Goal: Transaction & Acquisition: Subscribe to service/newsletter

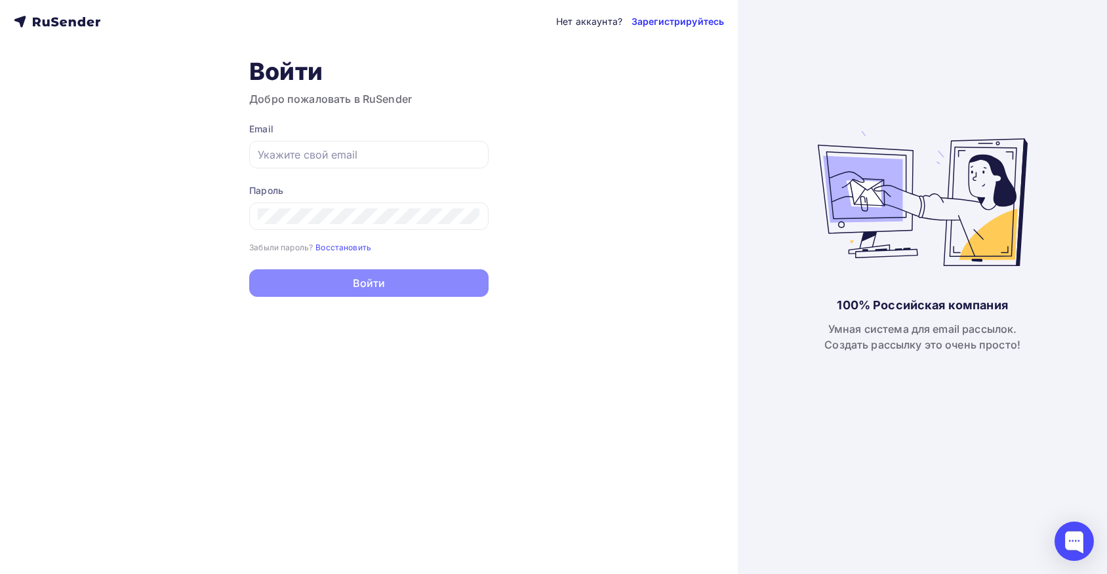
click at [667, 24] on link "Зарегистрируйтесь" at bounding box center [677, 21] width 92 height 13
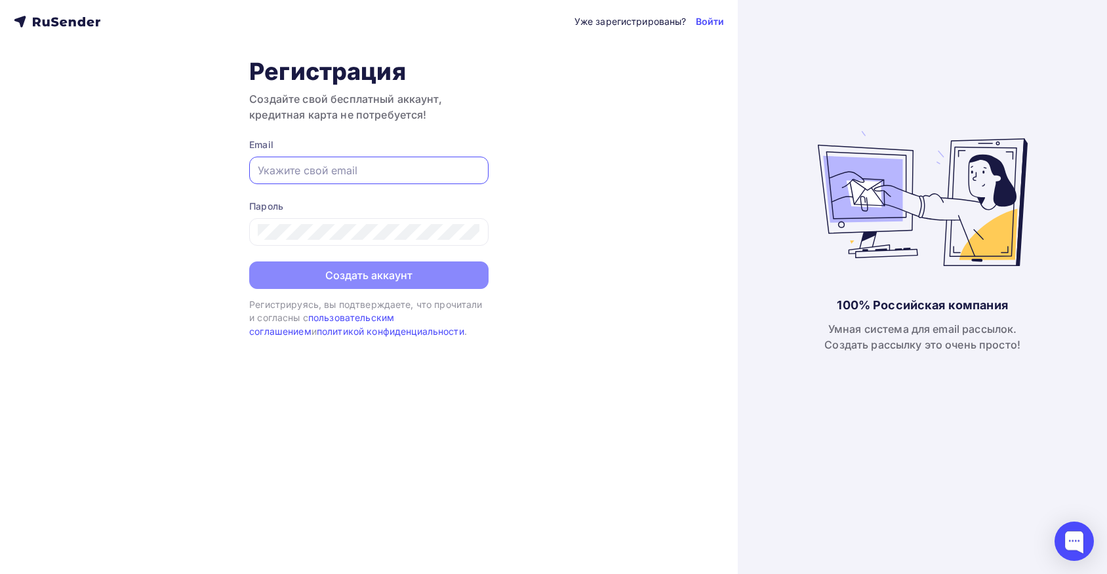
click at [350, 172] on input "text" at bounding box center [369, 171] width 222 height 16
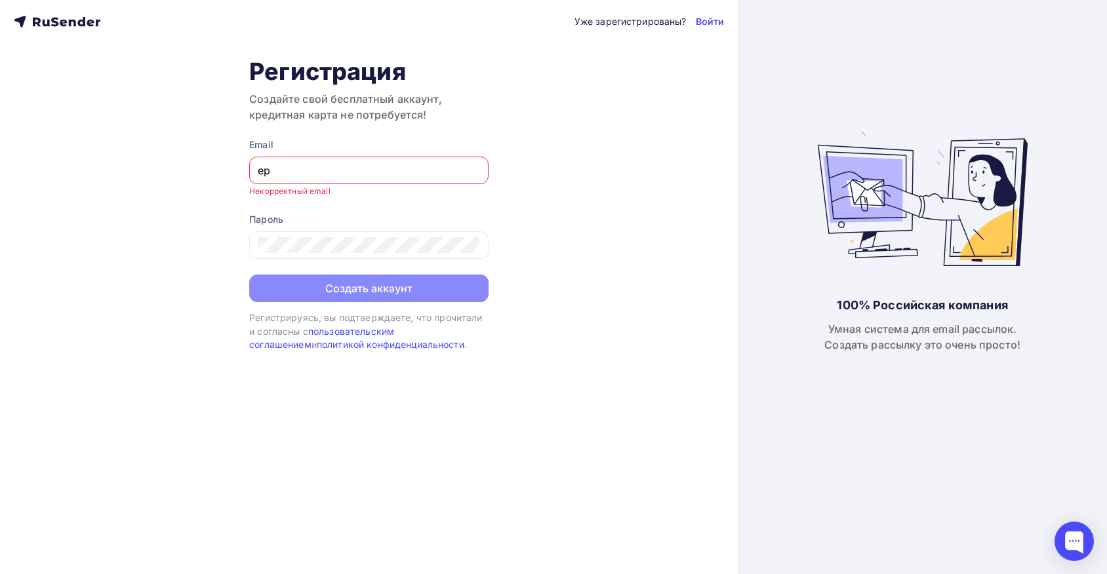
type input "е"
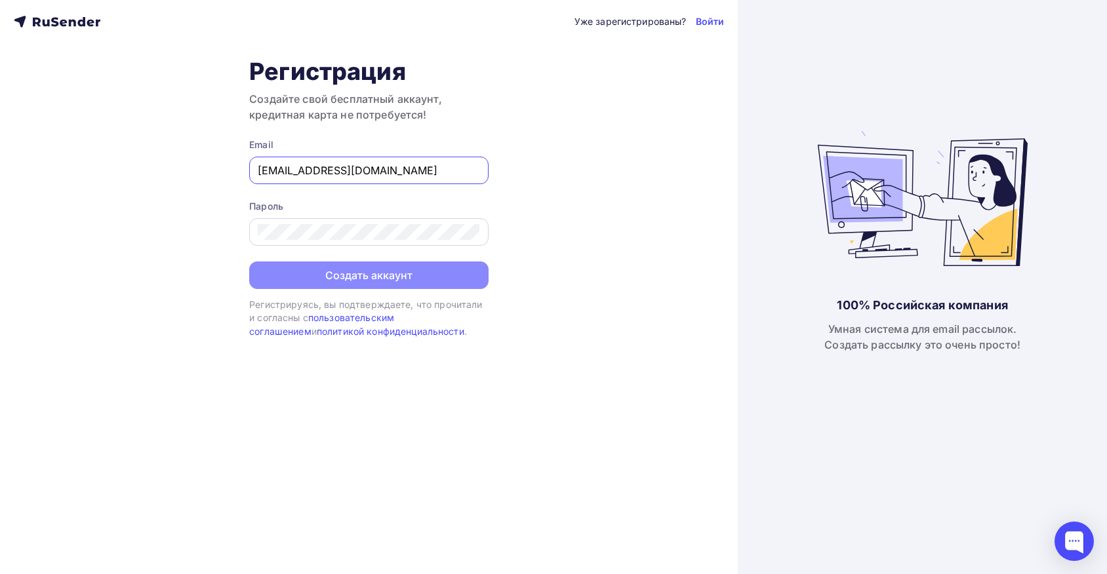
type input "[EMAIL_ADDRESS][DOMAIN_NAME]"
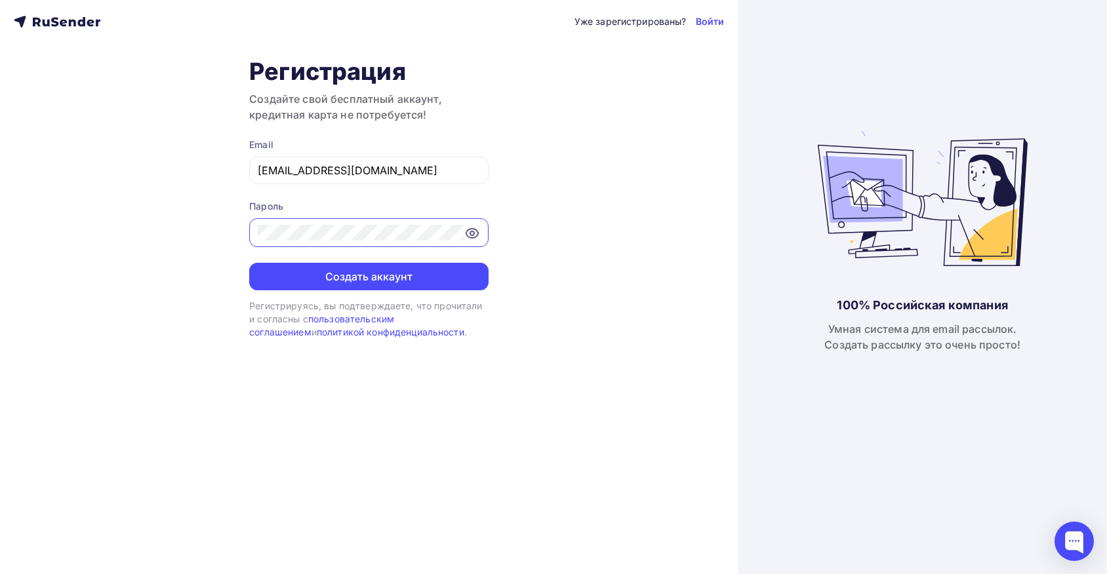
click at [368, 277] on button "Создать аккаунт" at bounding box center [368, 277] width 239 height 28
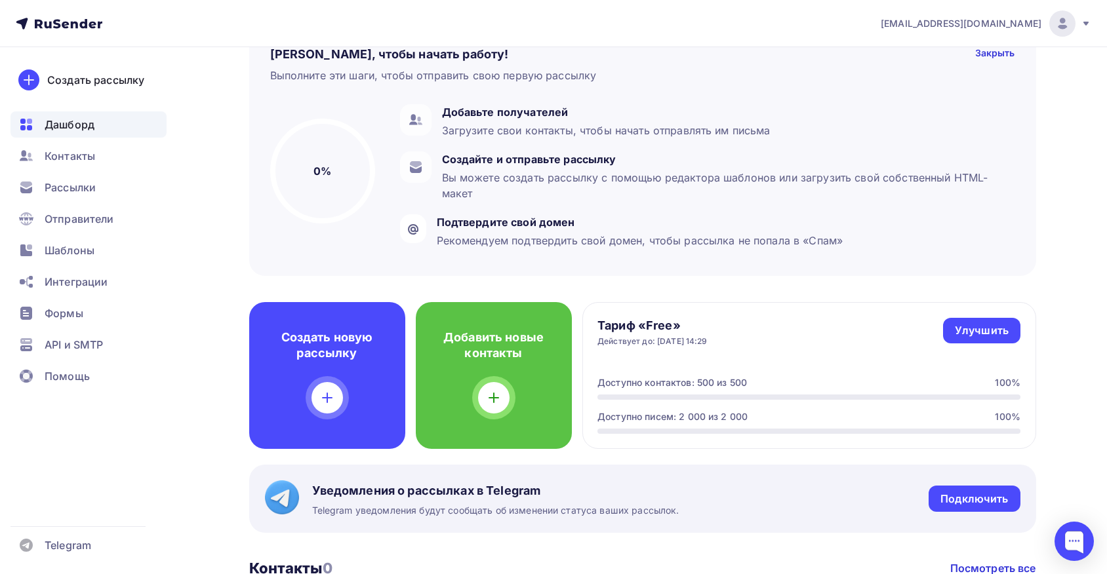
scroll to position [37, 0]
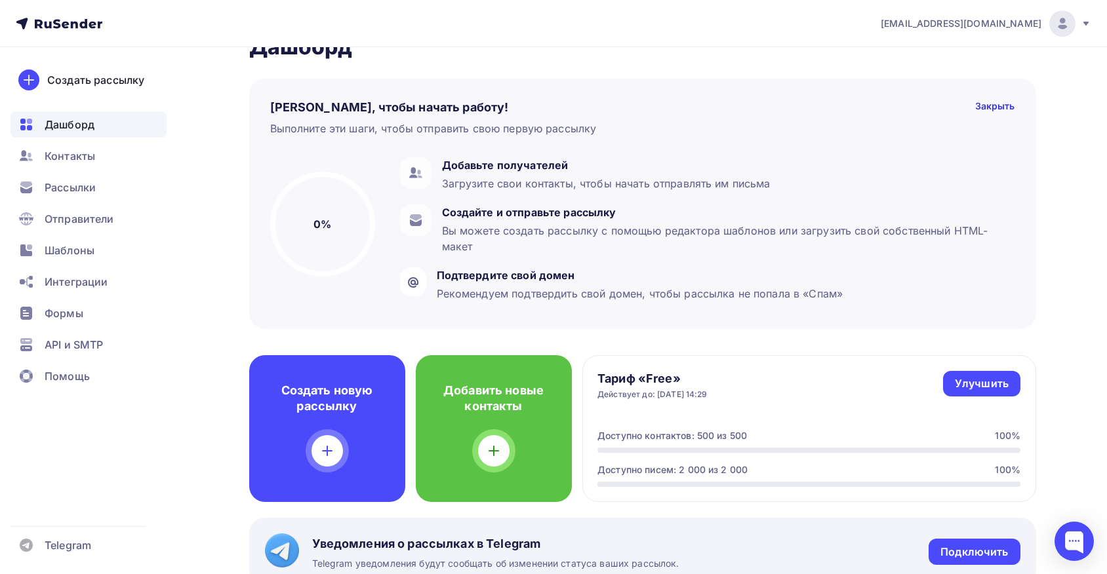
click at [1086, 22] on icon at bounding box center [1085, 24] width 5 height 4
click at [71, 193] on span "Рассылки" at bounding box center [70, 188] width 51 height 16
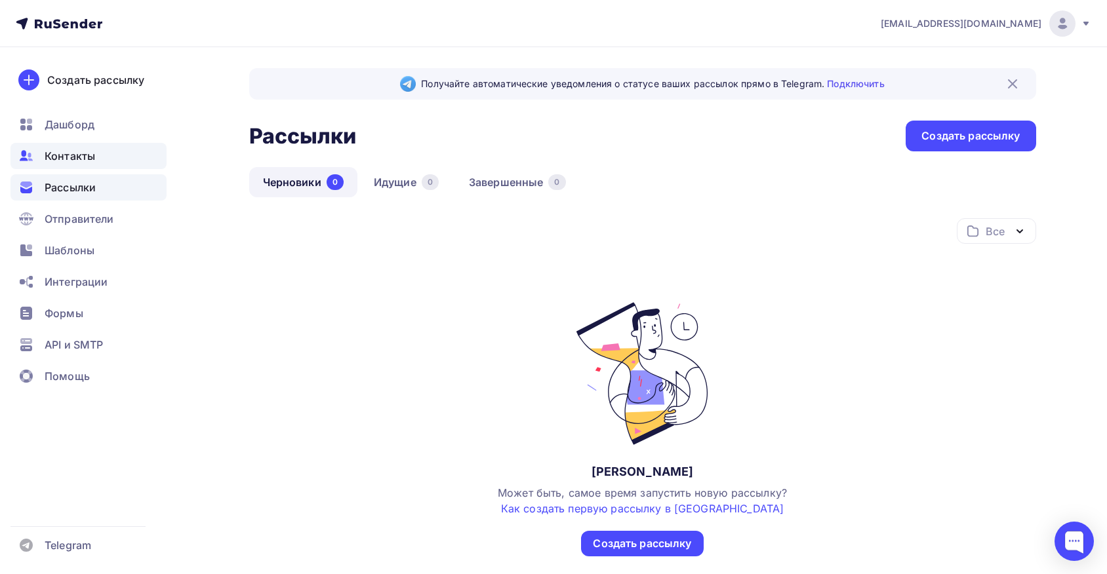
click at [67, 155] on span "Контакты" at bounding box center [70, 156] width 50 height 16
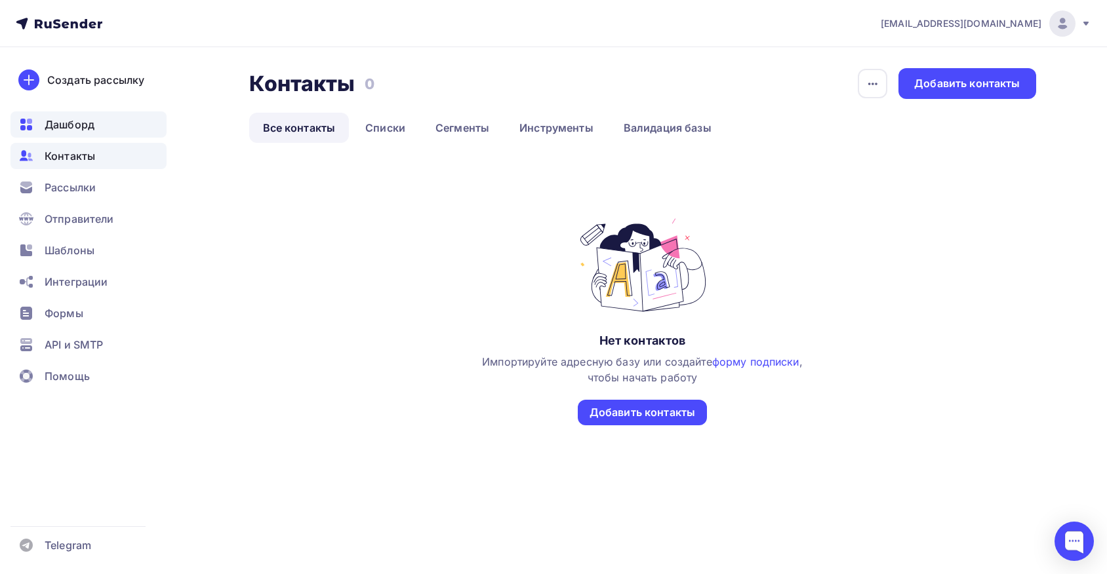
click at [61, 127] on span "Дашборд" at bounding box center [70, 125] width 50 height 16
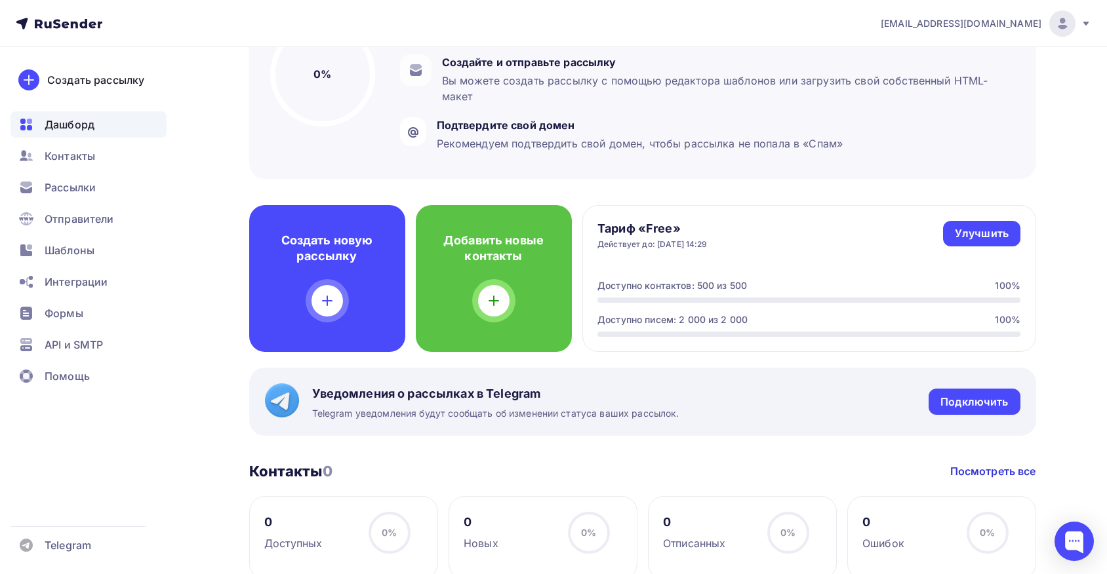
scroll to position [81, 0]
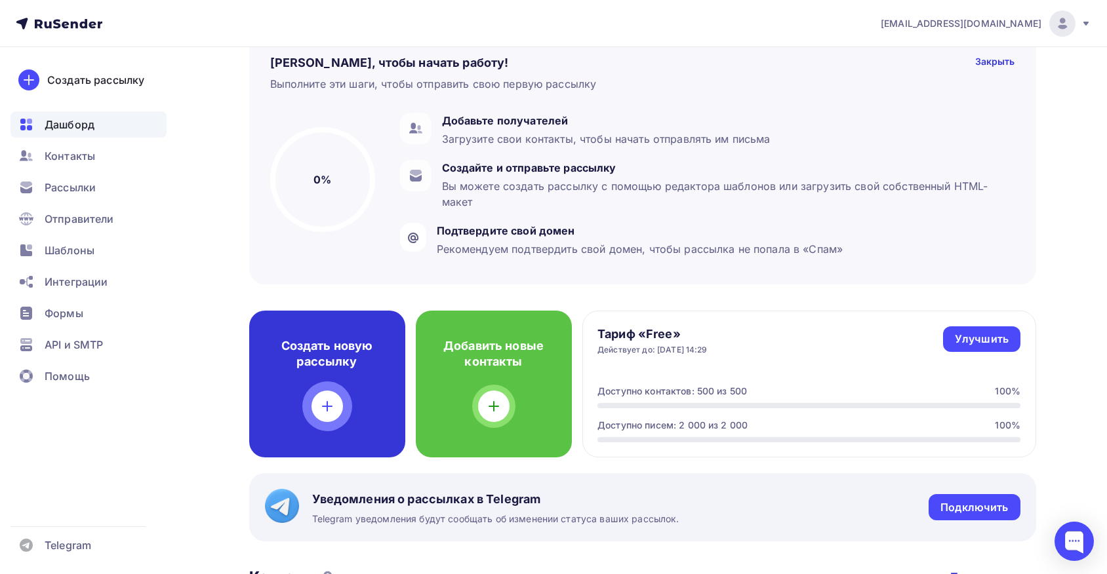
click at [340, 403] on div at bounding box center [326, 406] width 31 height 31
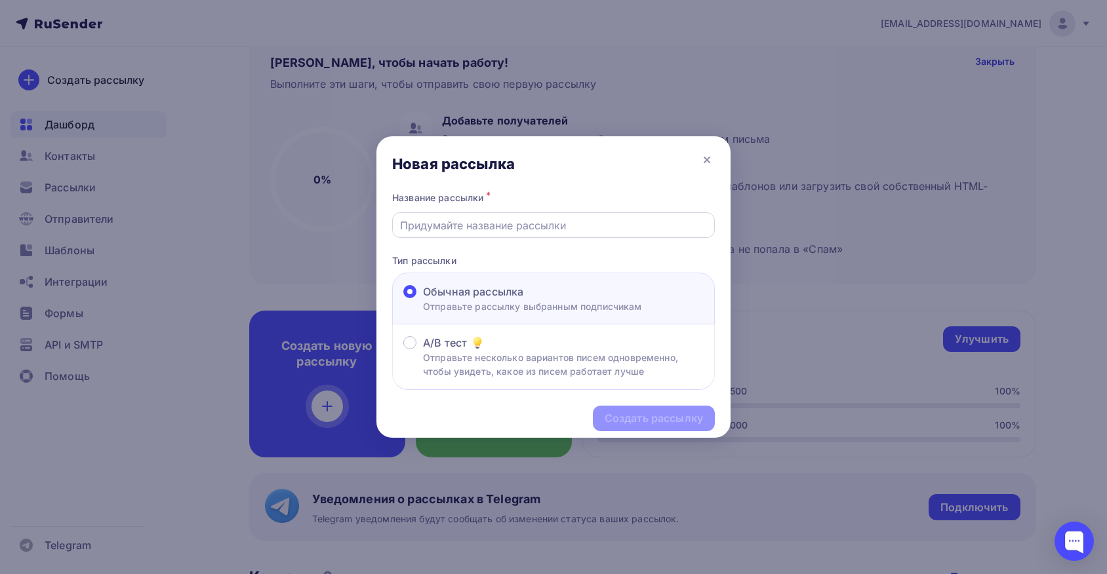
click at [476, 235] on div at bounding box center [553, 225] width 323 height 26
click at [455, 223] on input "text" at bounding box center [553, 226] width 307 height 16
type input "J"
type input "Опрос 1"
click at [654, 421] on div "Создать рассылку" at bounding box center [653, 418] width 98 height 15
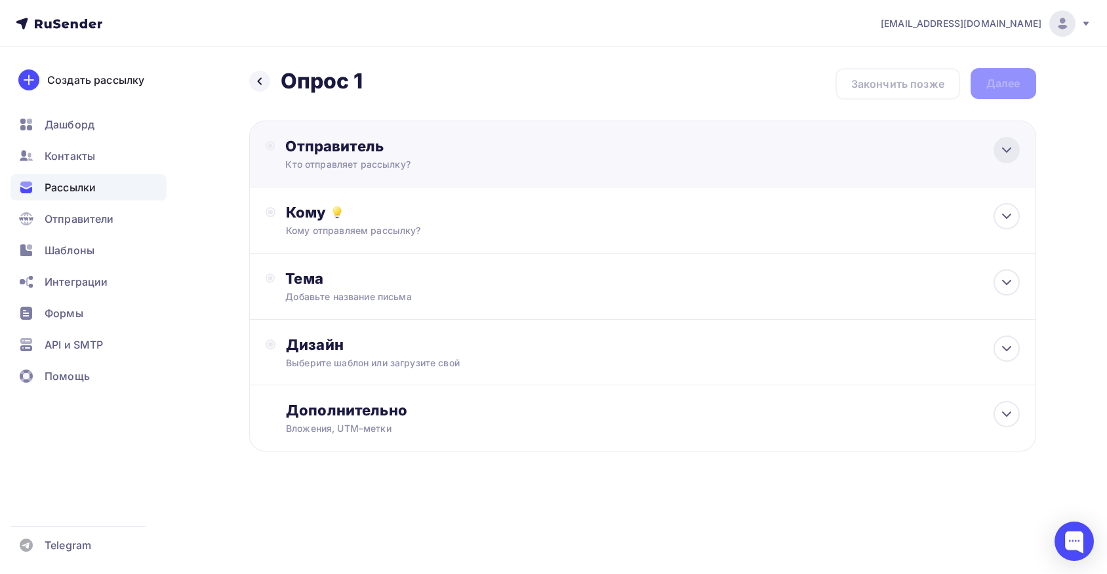
click at [1003, 149] on icon at bounding box center [1006, 150] width 8 height 4
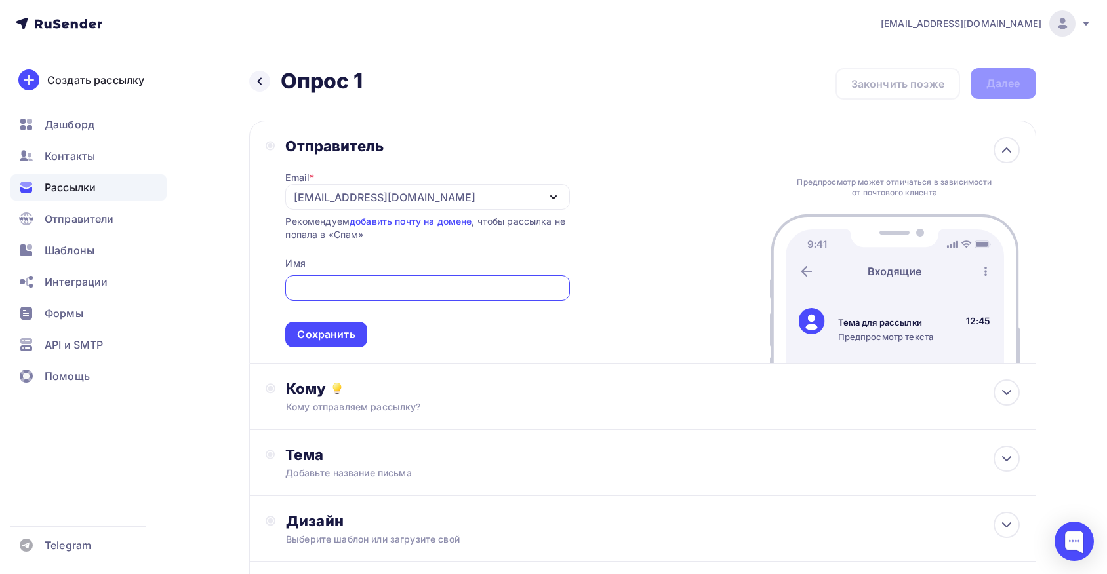
click at [557, 195] on icon "button" at bounding box center [553, 197] width 16 height 16
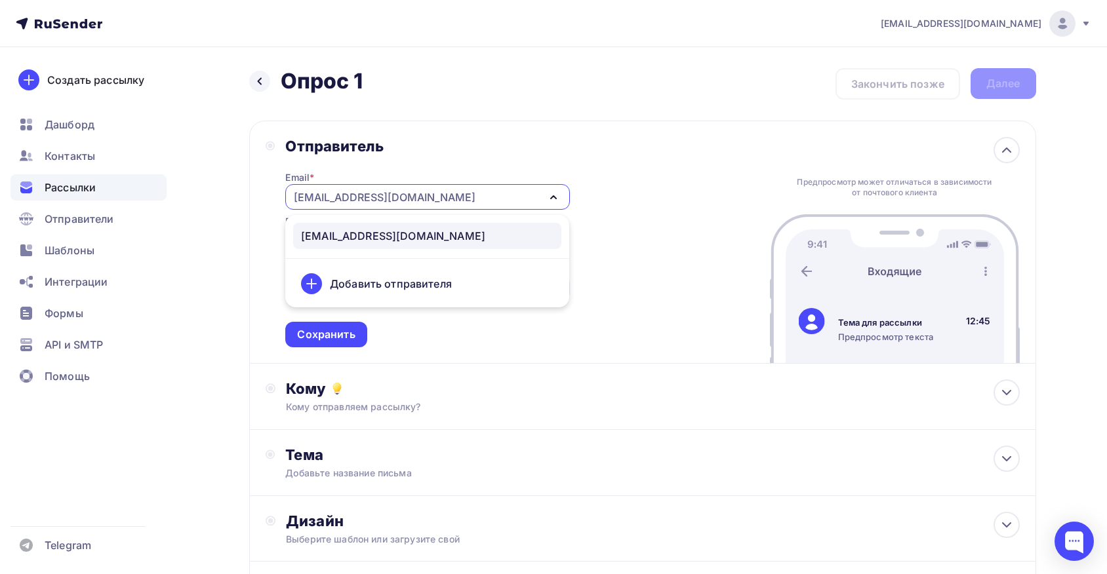
click at [401, 283] on div "Добавить отправителя" at bounding box center [391, 284] width 122 height 16
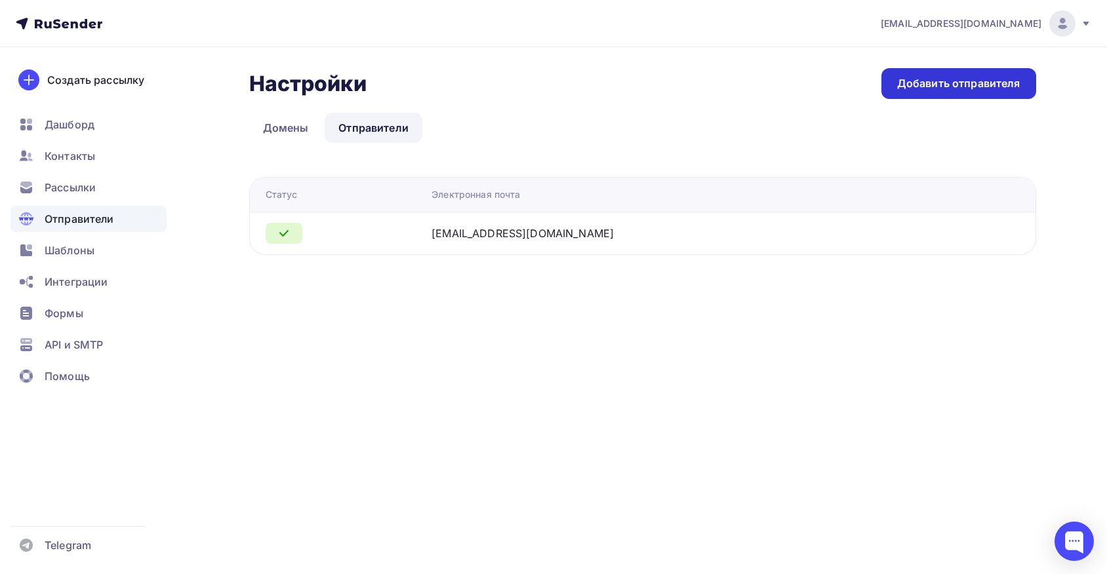
click at [953, 92] on div "Добавить отправителя" at bounding box center [958, 83] width 155 height 31
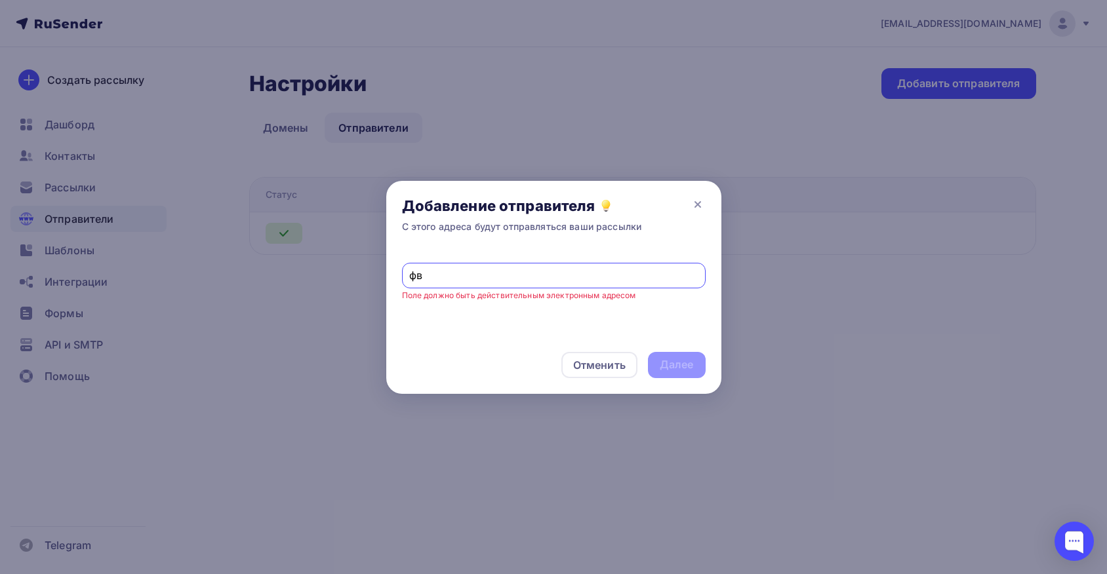
type input "ф"
paste input "[EMAIL_ADDRESS]"
type input "[EMAIL_ADDRESS]"
click at [677, 367] on div "Далее" at bounding box center [676, 364] width 34 height 15
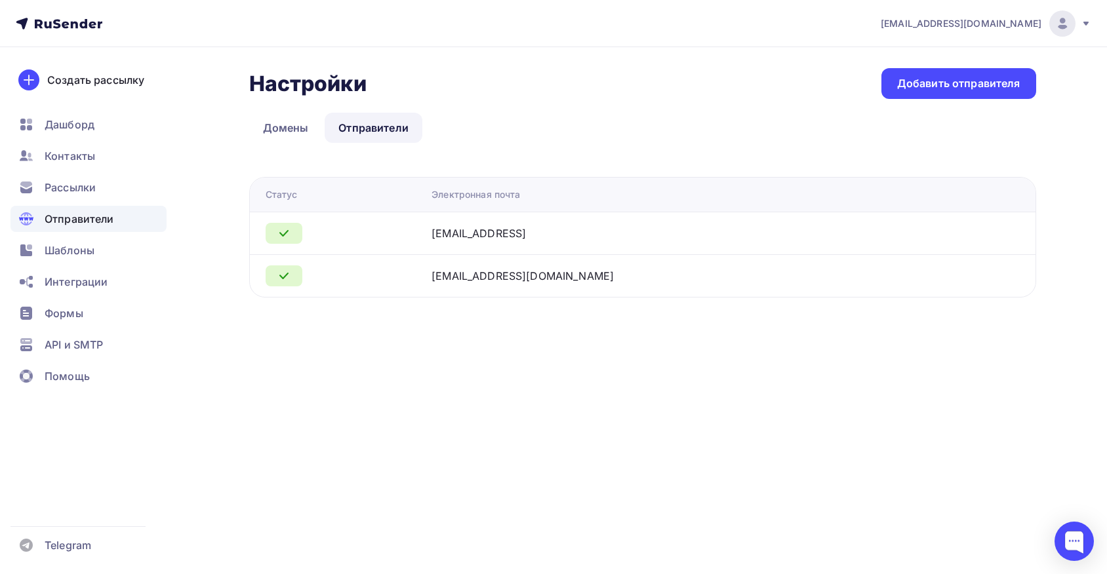
click at [603, 233] on div "[EMAIL_ADDRESS]" at bounding box center [595, 234] width 328 height 16
click at [277, 237] on icon at bounding box center [284, 234] width 16 height 16
click at [279, 237] on icon at bounding box center [284, 234] width 16 height 16
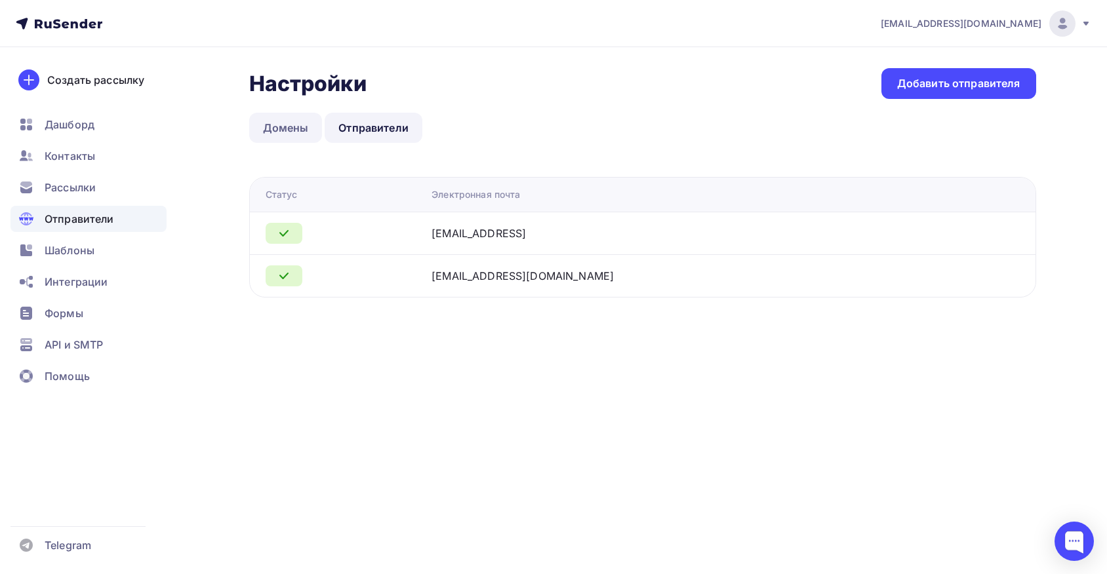
click at [289, 128] on link "Домены" at bounding box center [285, 128] width 73 height 30
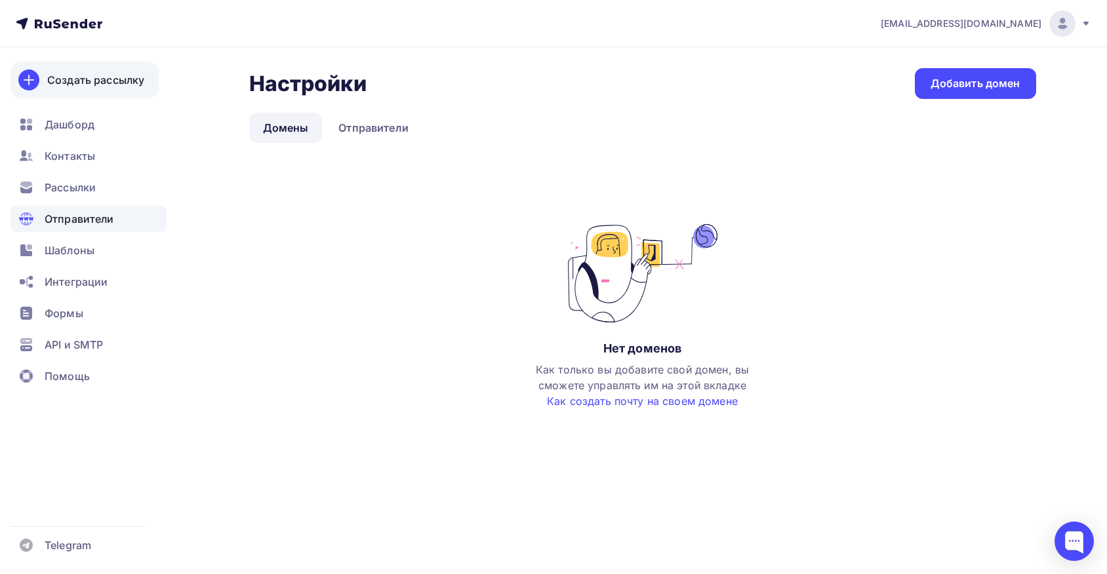
click at [76, 84] on div "Создать рассылку" at bounding box center [95, 80] width 97 height 16
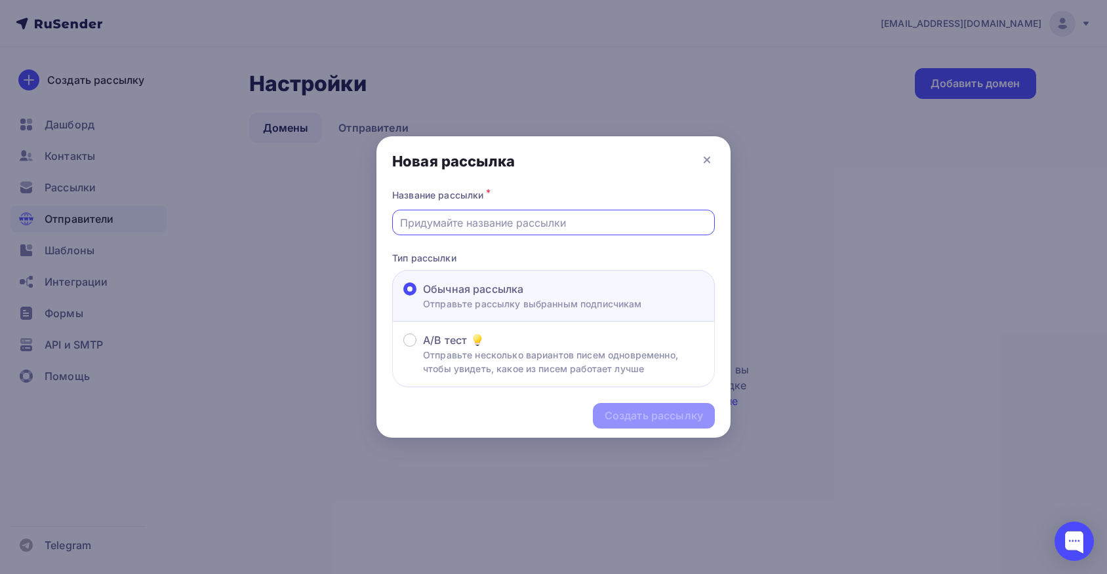
click at [465, 228] on input "text" at bounding box center [553, 223] width 307 height 16
type input "g"
type input "J"
type input "Опрос о сервисе"
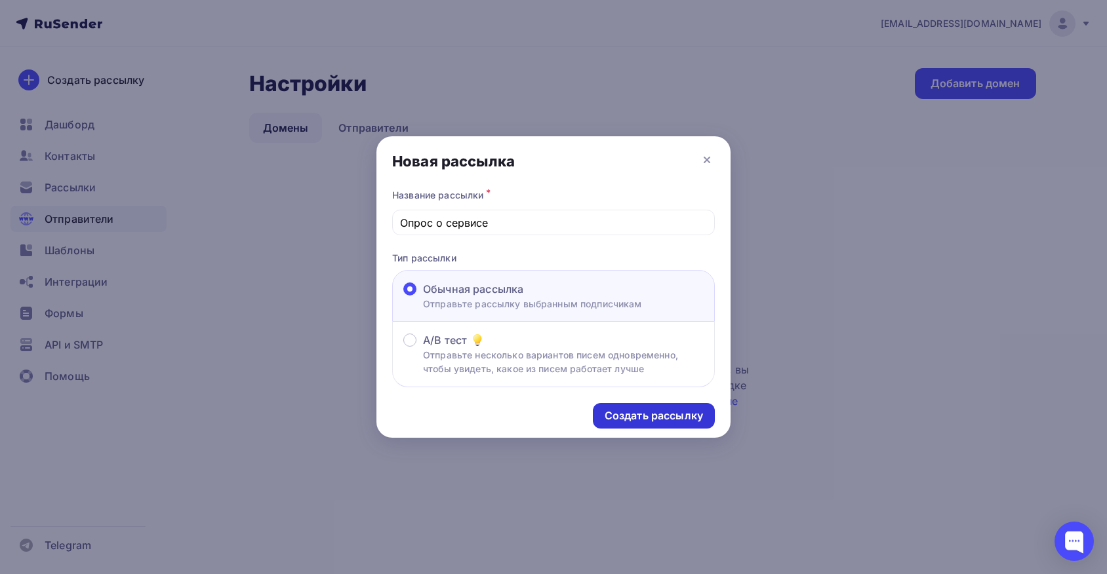
click at [621, 421] on div "Создать рассылку" at bounding box center [653, 415] width 98 height 15
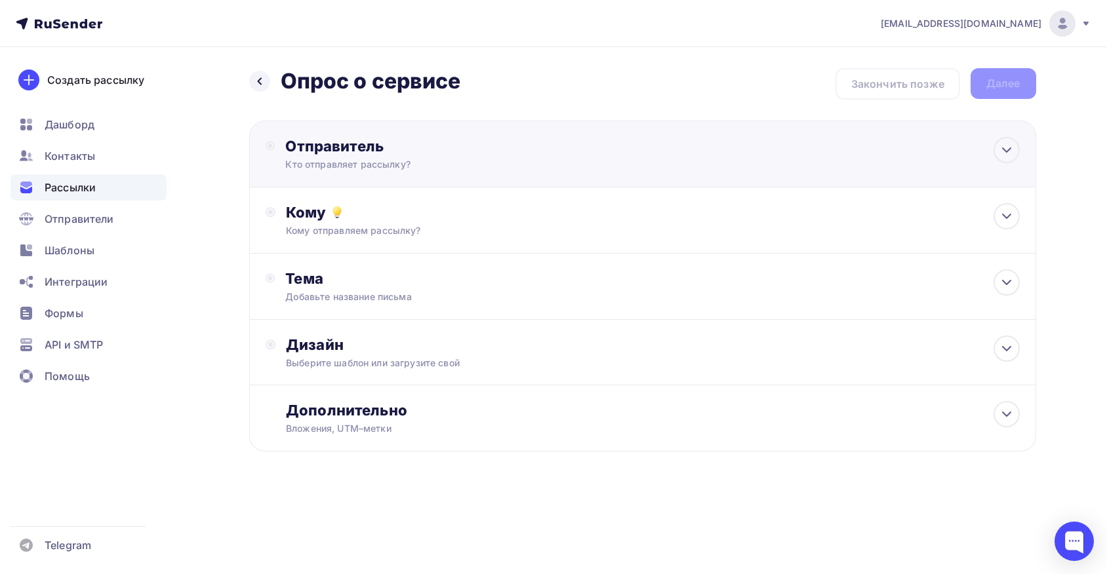
click at [469, 156] on div "Отправитель Кто отправляет рассылку? Email * [EMAIL_ADDRESS][DOMAIN_NAME] [EMAI…" at bounding box center [427, 154] width 284 height 34
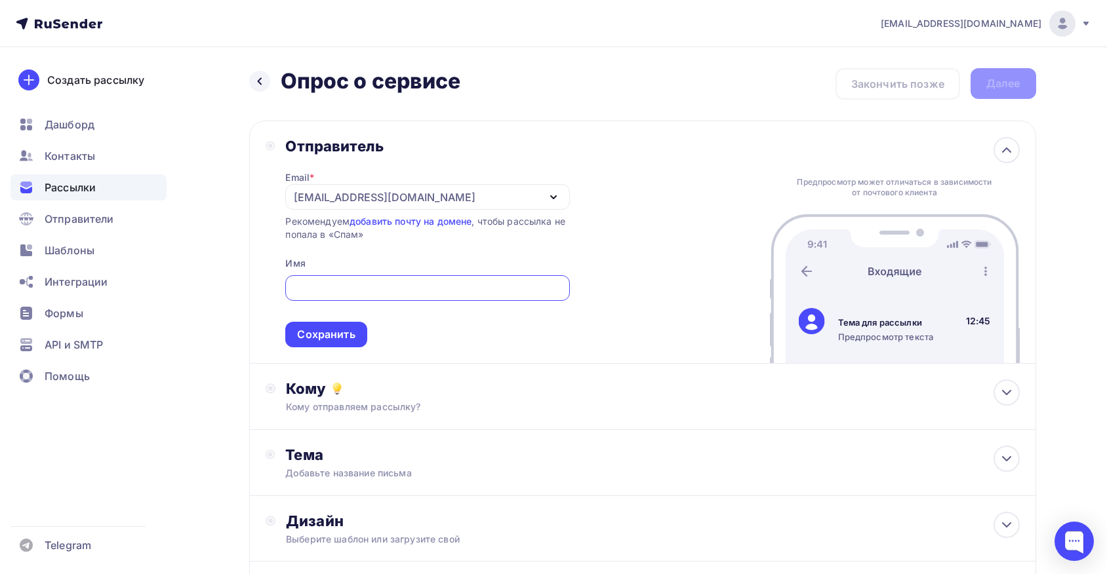
click at [553, 207] on div "[EMAIL_ADDRESS][DOMAIN_NAME]" at bounding box center [427, 197] width 284 height 26
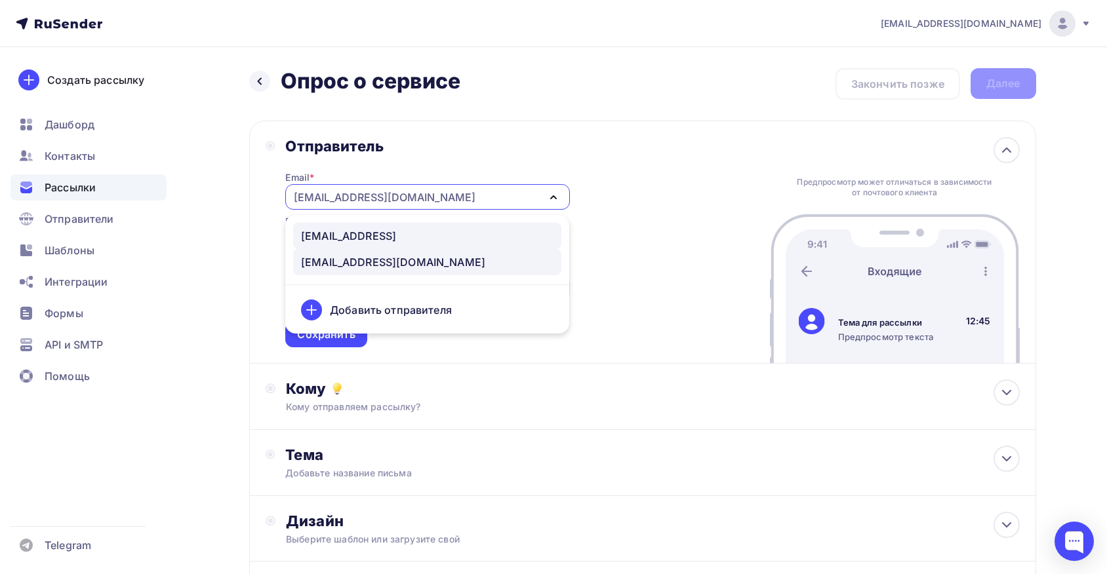
click at [370, 239] on div "[EMAIL_ADDRESS]" at bounding box center [348, 236] width 95 height 16
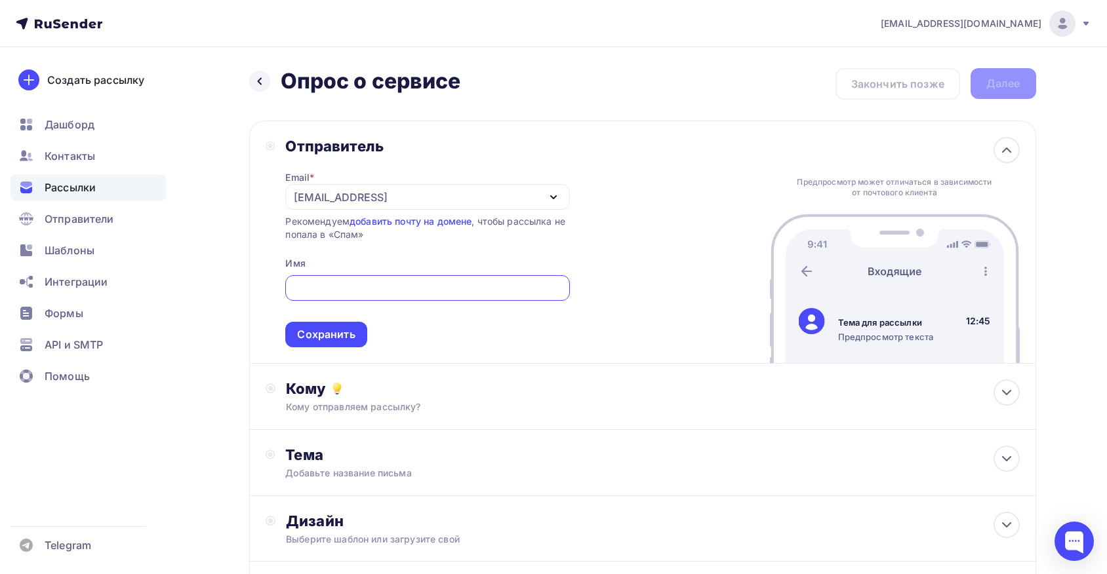
click at [383, 294] on input "text" at bounding box center [427, 289] width 269 height 16
drag, startPoint x: 346, startPoint y: 289, endPoint x: 285, endPoint y: 285, distance: 61.7
click at [285, 285] on div "Отправитель Email * [EMAIL_ADDRESS] [EMAIL_ADDRESS] [EMAIL_ADDRESS][DOMAIN_NAME…" at bounding box center [417, 242] width 304 height 210
drag, startPoint x: 299, startPoint y: 290, endPoint x: 268, endPoint y: 290, distance: 30.8
click at [268, 290] on div "Отправитель Email * [EMAIL_ADDRESS] [EMAIL_ADDRESS] [EMAIL_ADDRESS][DOMAIN_NAME…" at bounding box center [417, 242] width 304 height 210
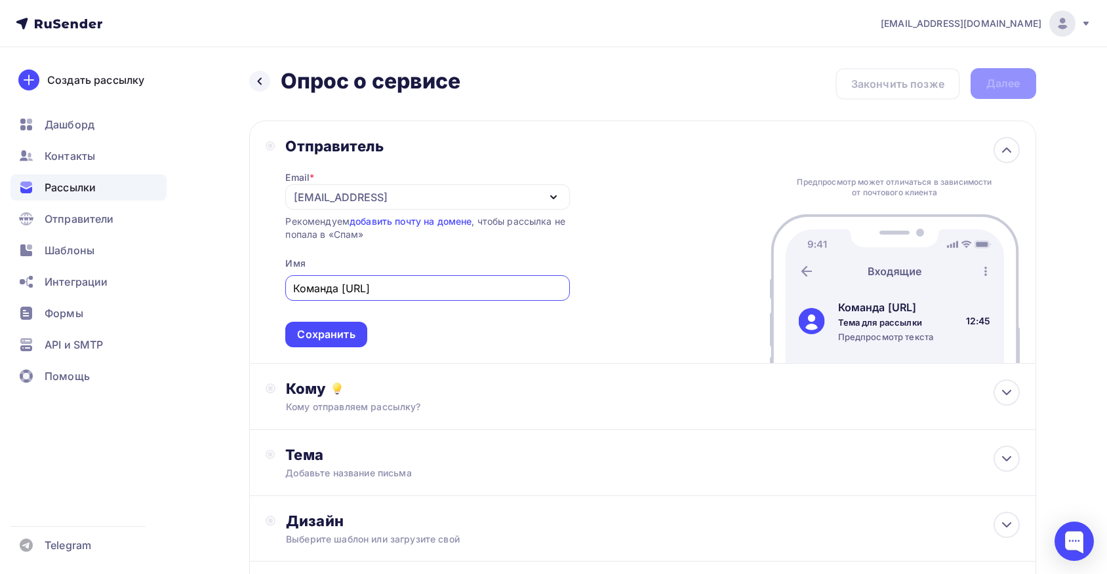
click at [452, 289] on input "Команда [URL]" at bounding box center [427, 289] width 269 height 16
type input "Команда [URL]"
click at [311, 351] on div "Отправитель Email * [EMAIL_ADDRESS] [EMAIL_ADDRESS] [EMAIL_ADDRESS][DOMAIN_NAME…" at bounding box center [642, 242] width 787 height 243
click at [314, 346] on div "Сохранить" at bounding box center [325, 335] width 81 height 26
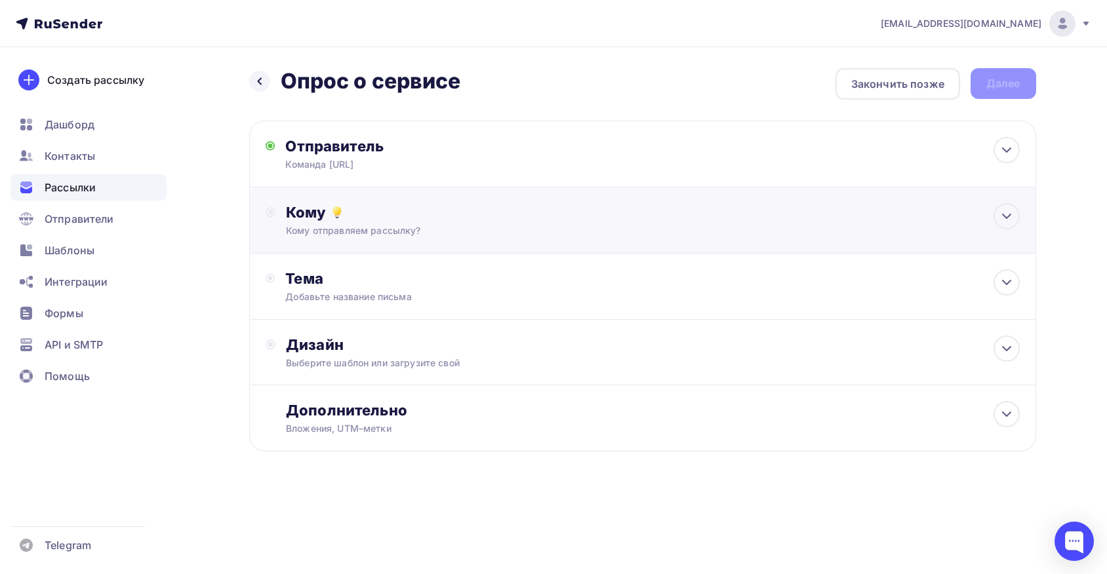
click at [519, 230] on div "Кому отправляем рассылку?" at bounding box center [616, 230] width 660 height 13
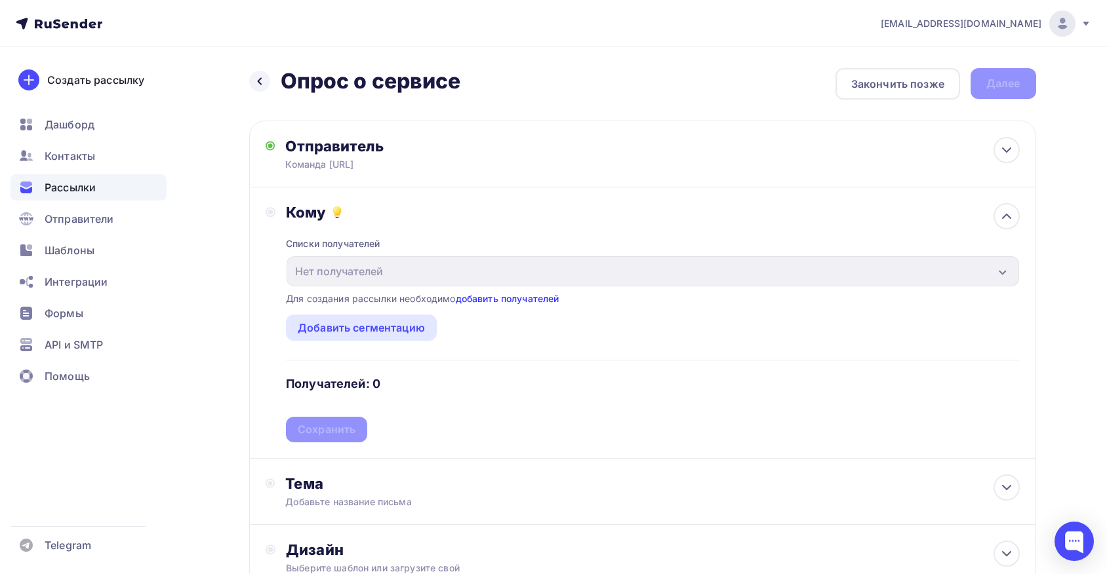
click at [509, 304] on link "добавить получателей" at bounding box center [508, 298] width 104 height 11
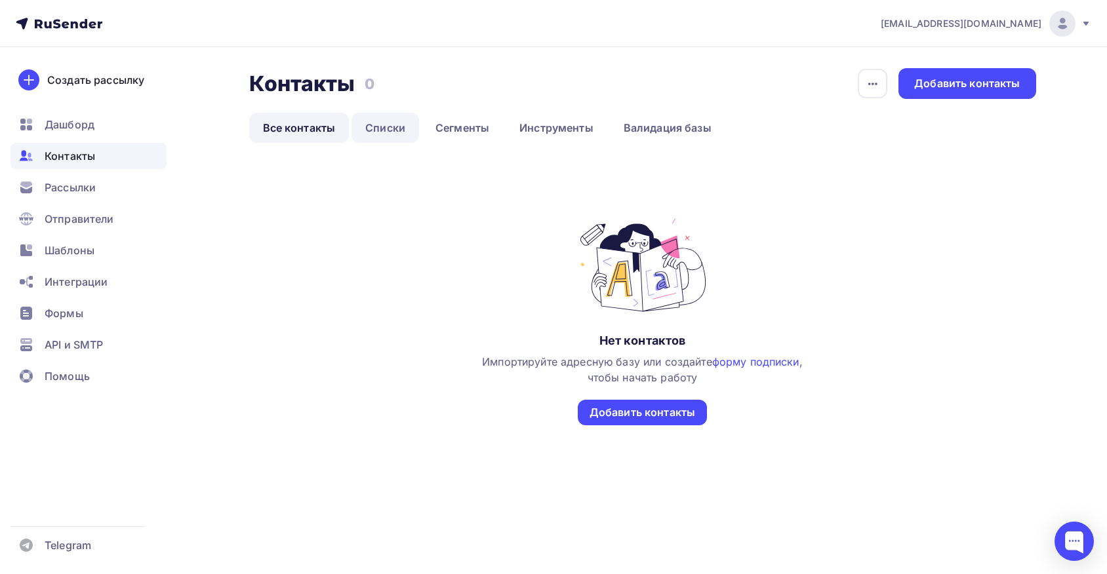
drag, startPoint x: 387, startPoint y: 125, endPoint x: 385, endPoint y: 132, distance: 6.8
click at [387, 126] on link "Списки" at bounding box center [385, 128] width 68 height 30
click at [385, 132] on link "Списки" at bounding box center [385, 128] width 68 height 30
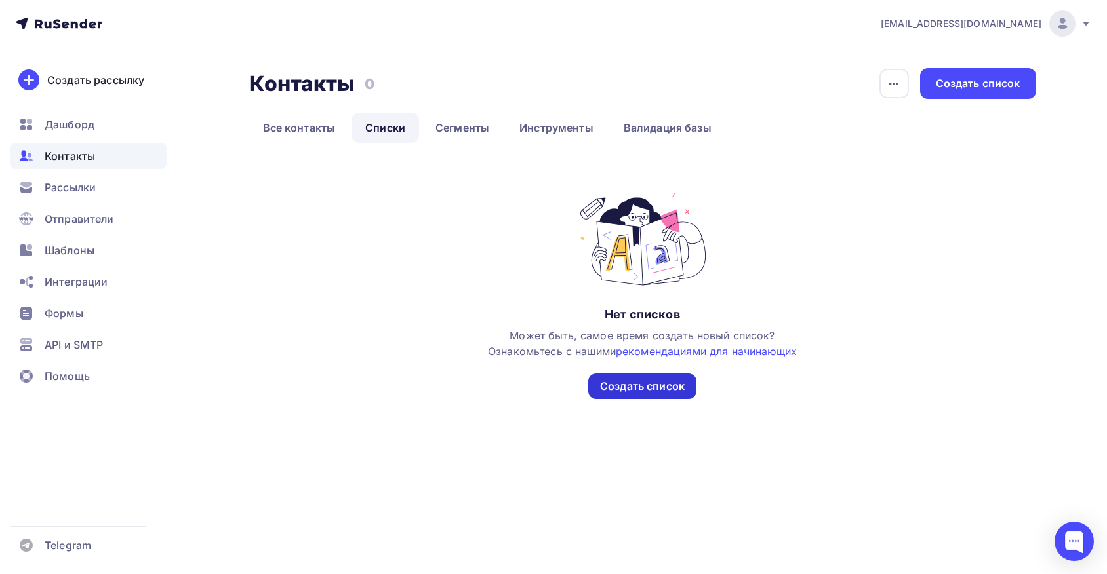
click at [661, 383] on div "Создать список" at bounding box center [642, 386] width 85 height 15
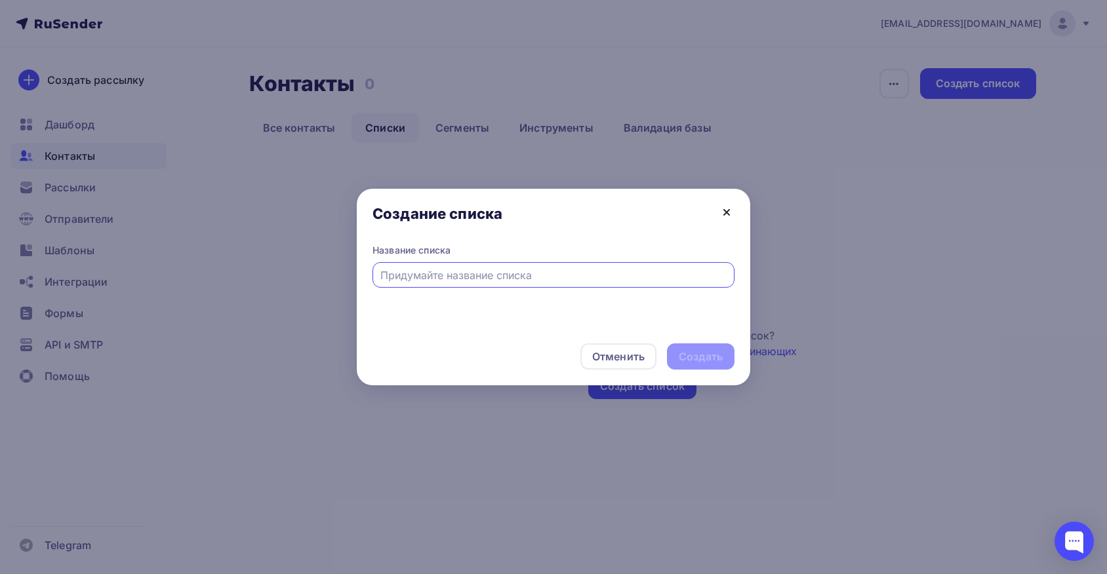
click at [730, 209] on icon at bounding box center [726, 213] width 16 height 16
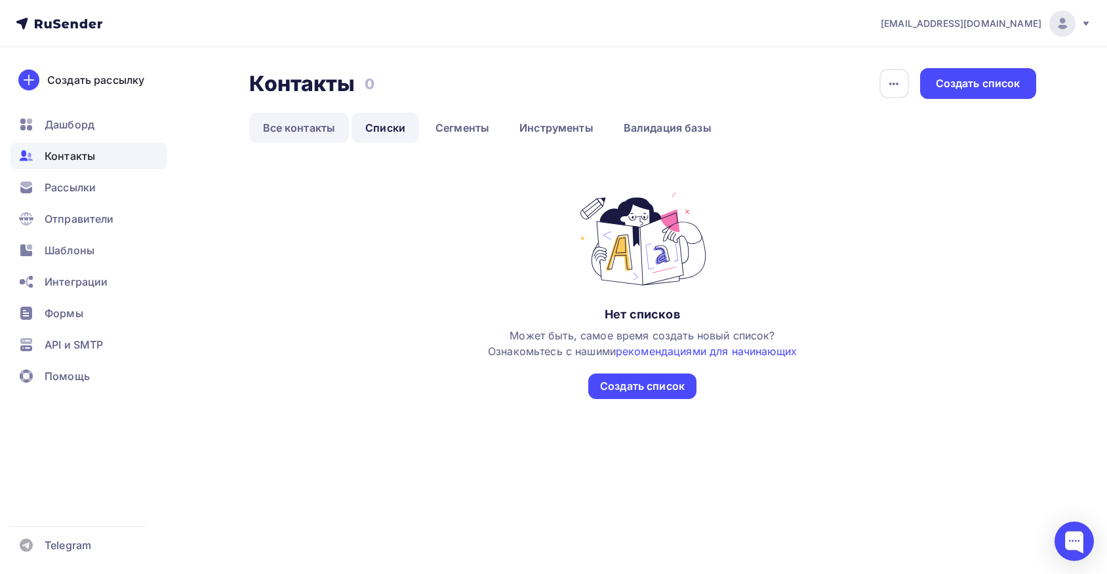
click at [300, 120] on link "Все контакты" at bounding box center [299, 128] width 100 height 30
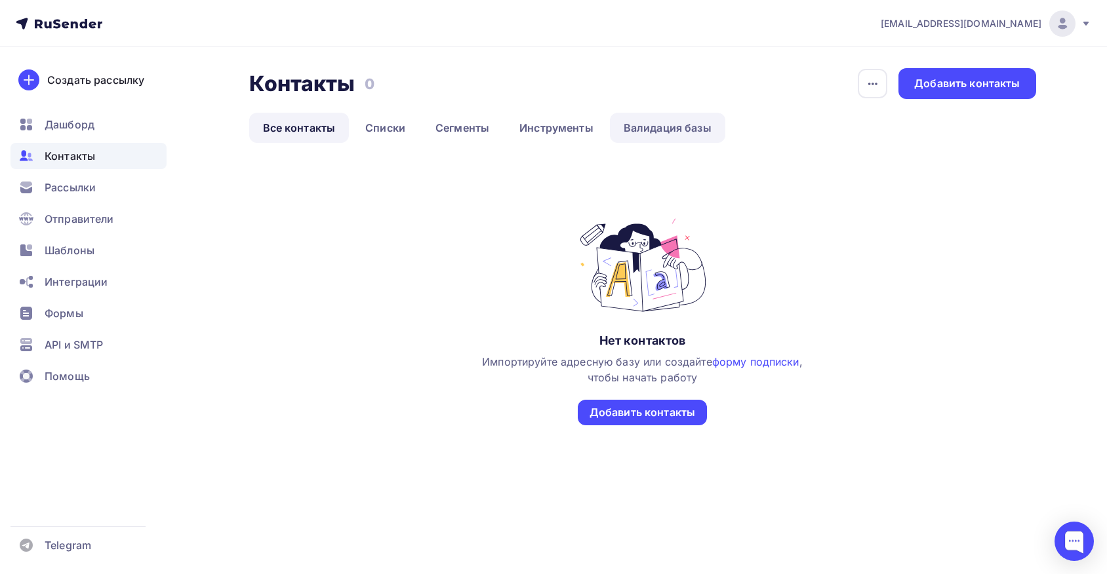
click at [674, 124] on link "Валидация базы" at bounding box center [667, 128] width 115 height 30
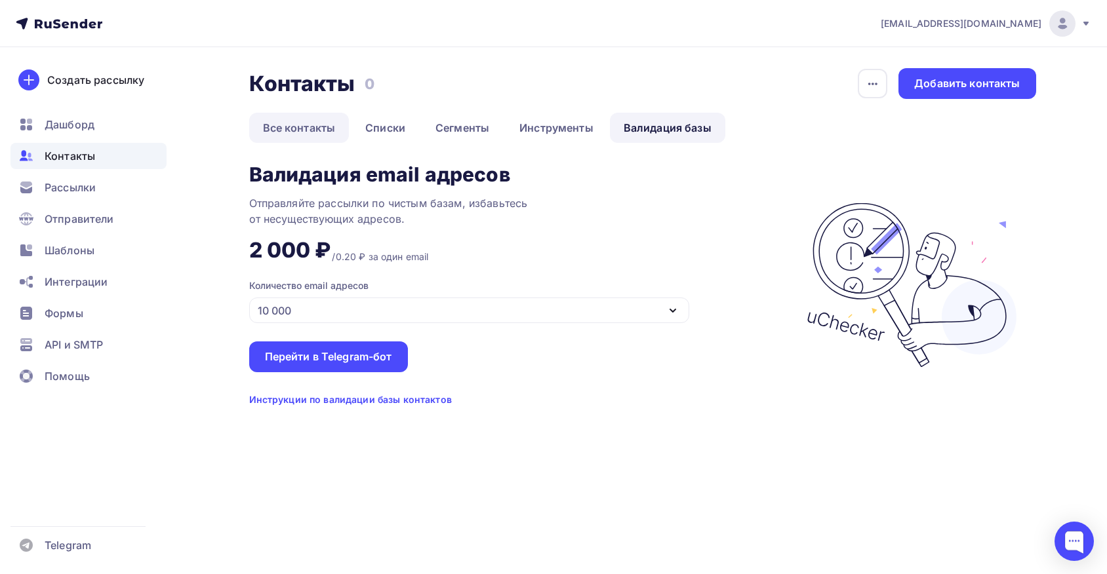
click at [277, 137] on link "Все контакты" at bounding box center [299, 128] width 100 height 30
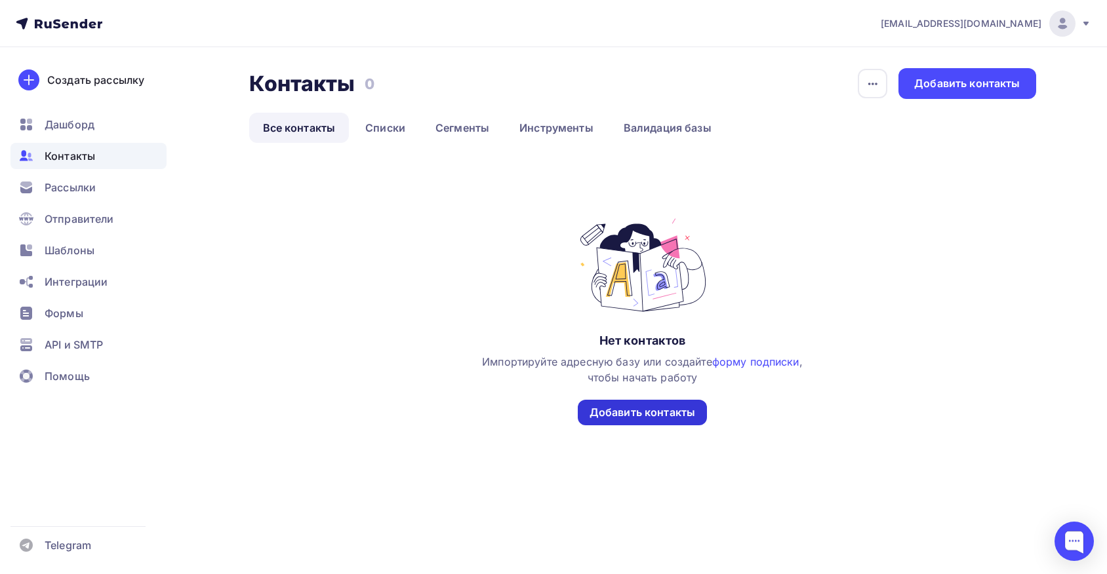
click at [675, 417] on div "Добавить контакты" at bounding box center [642, 412] width 106 height 15
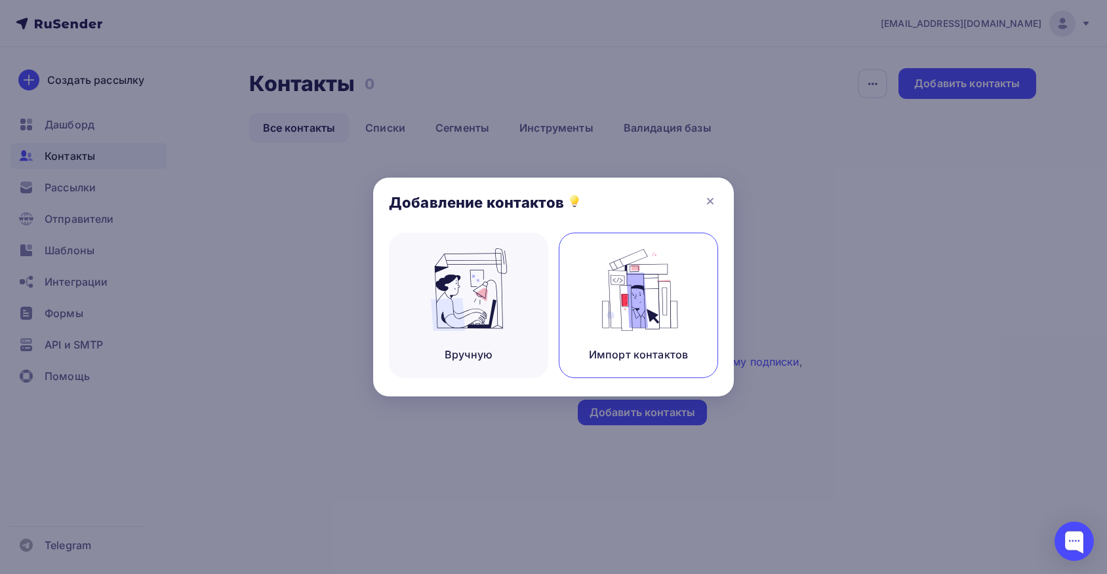
click at [618, 321] on img at bounding box center [639, 289] width 88 height 83
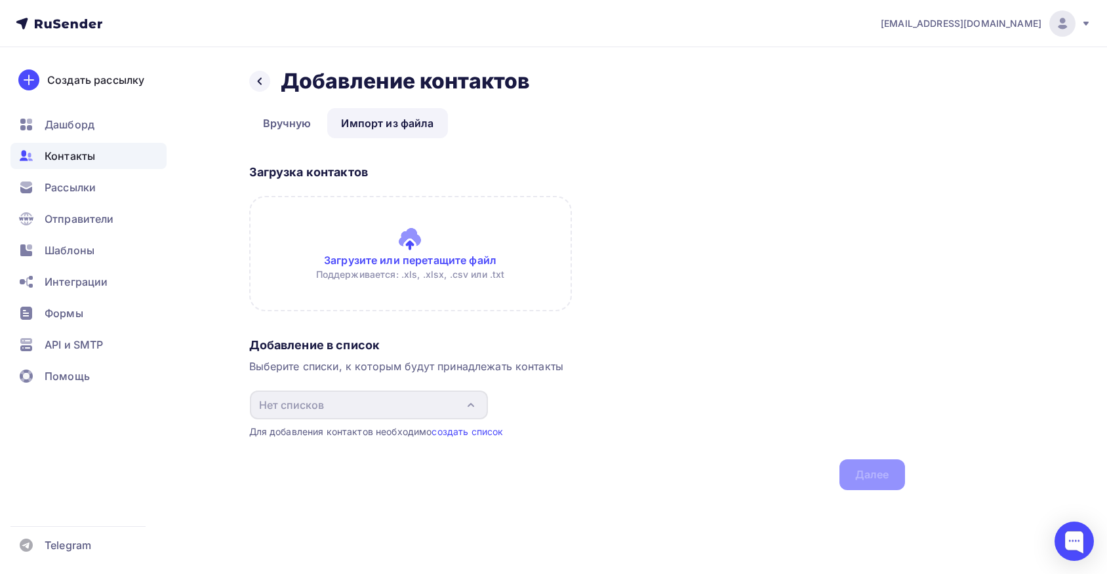
click at [415, 253] on input "file" at bounding box center [410, 253] width 323 height 115
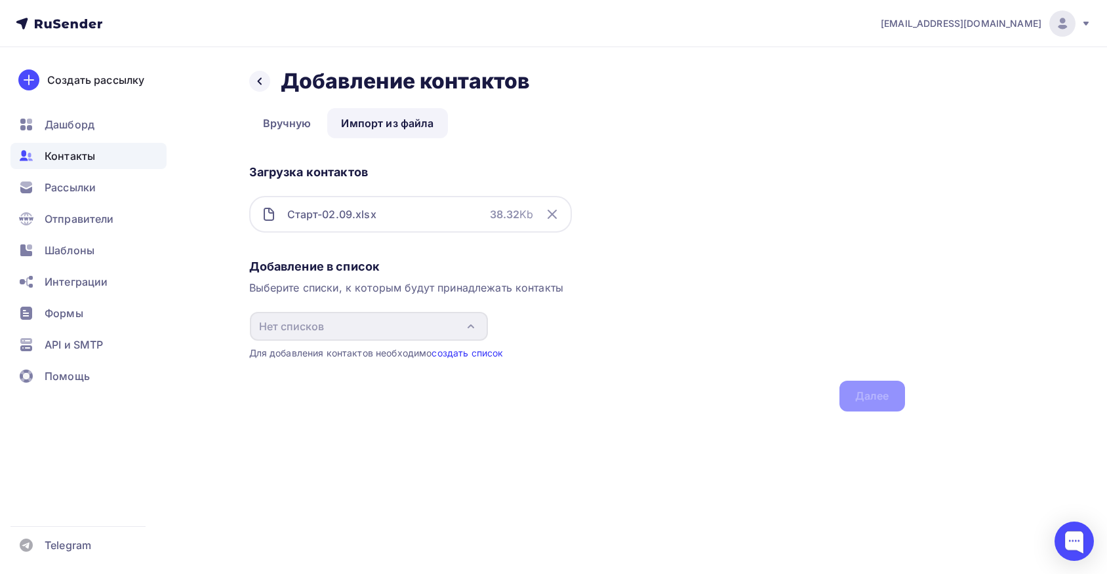
click at [466, 355] on link "создать список" at bounding box center [466, 352] width 71 height 11
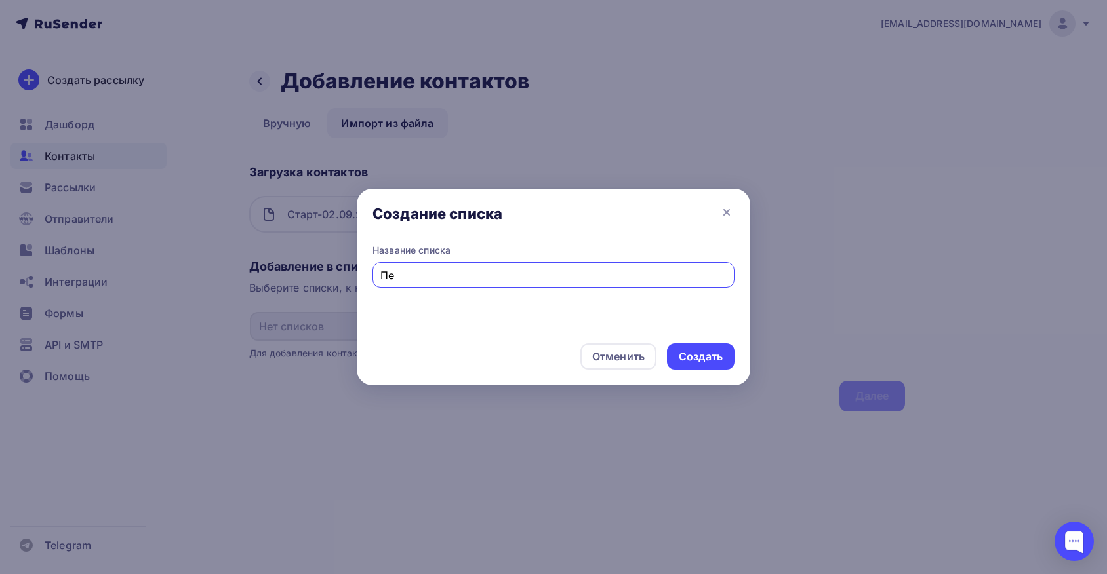
type input "П"
type input "Старт-02.09"
click at [705, 358] on div "Создать" at bounding box center [700, 356] width 44 height 15
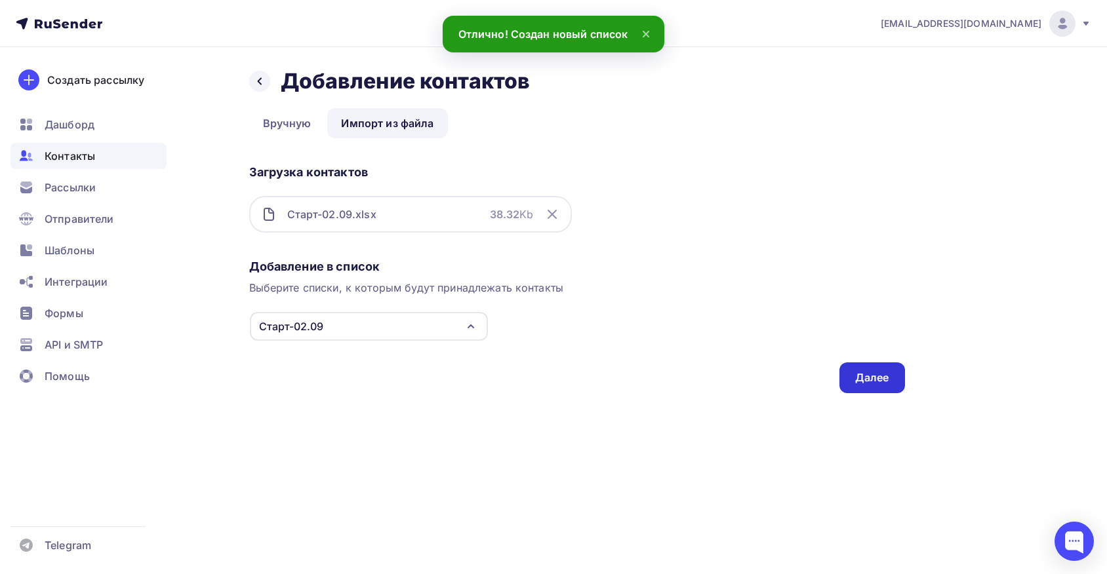
click at [865, 380] on div "Далее" at bounding box center [872, 377] width 34 height 15
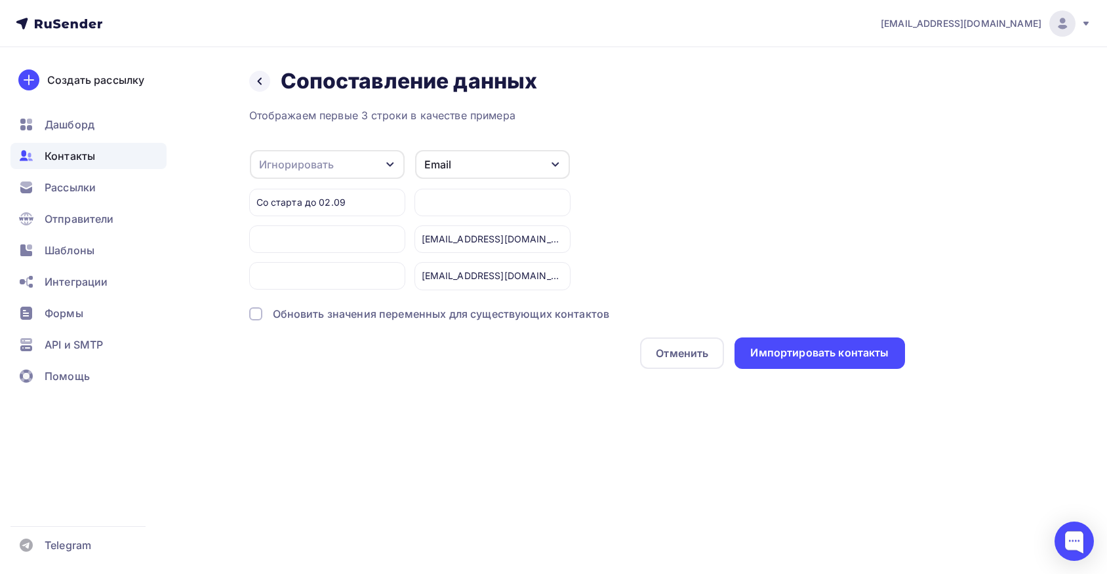
click at [374, 167] on div "Игнорировать" at bounding box center [327, 164] width 155 height 29
click at [622, 108] on div "Отображаем первые 3 строки в качестве примера" at bounding box center [577, 116] width 656 height 16
click at [284, 307] on div "Обновить значения переменных для существующих контактов" at bounding box center [441, 314] width 337 height 16
click at [538, 167] on div "Email" at bounding box center [492, 164] width 155 height 29
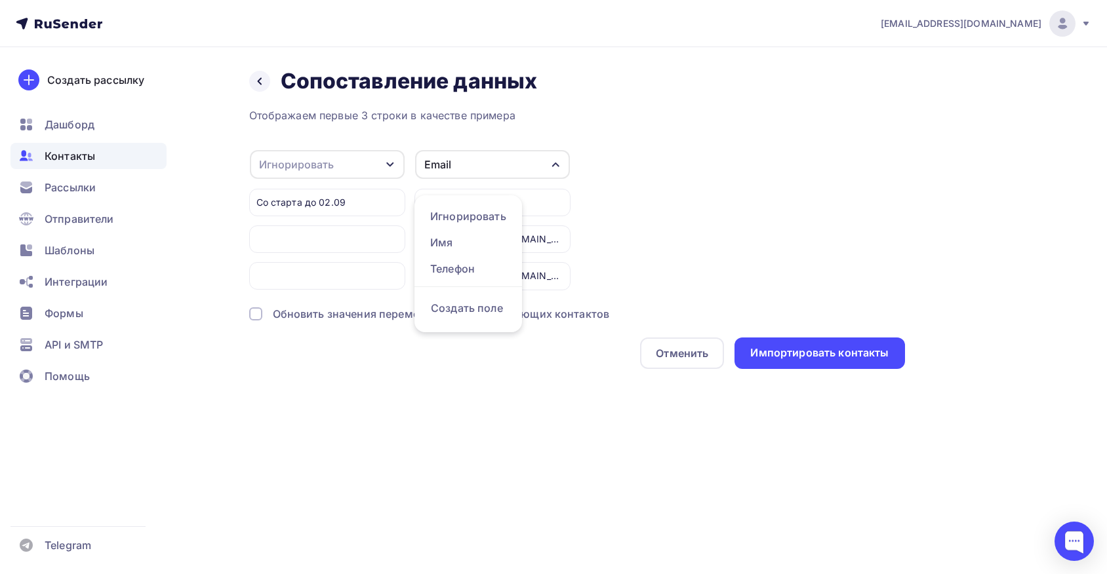
click at [722, 117] on div "Отображаем первые 3 строки в качестве примера" at bounding box center [577, 116] width 656 height 16
drag, startPoint x: 380, startPoint y: 200, endPoint x: 307, endPoint y: 200, distance: 73.4
click at [307, 200] on div "Со старта до 02.09" at bounding box center [327, 203] width 156 height 28
click at [785, 159] on div "Игнорировать Игнорировать Имя Телефон Создать поле Со старта до 02.09 Email Игн…" at bounding box center [577, 219] width 656 height 141
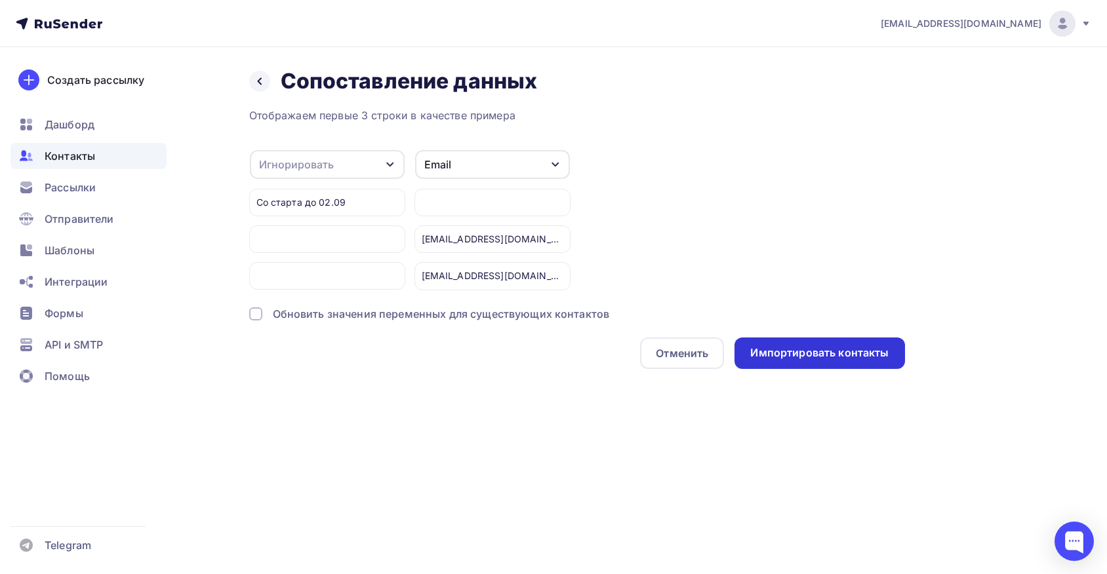
click at [808, 353] on div "Импортировать контакты" at bounding box center [819, 352] width 138 height 15
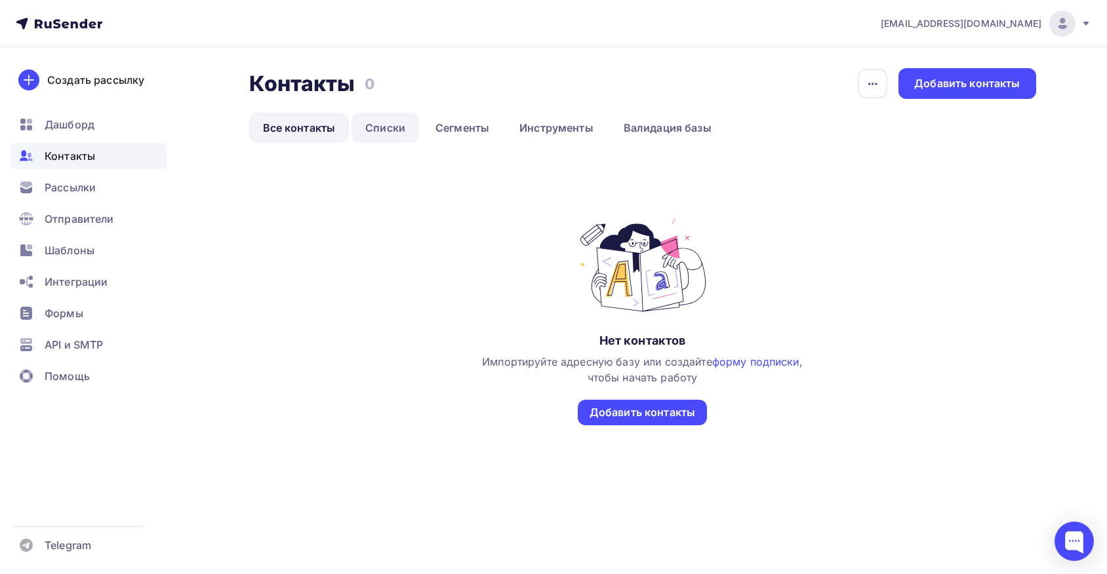
click at [365, 130] on link "Списки" at bounding box center [385, 128] width 68 height 30
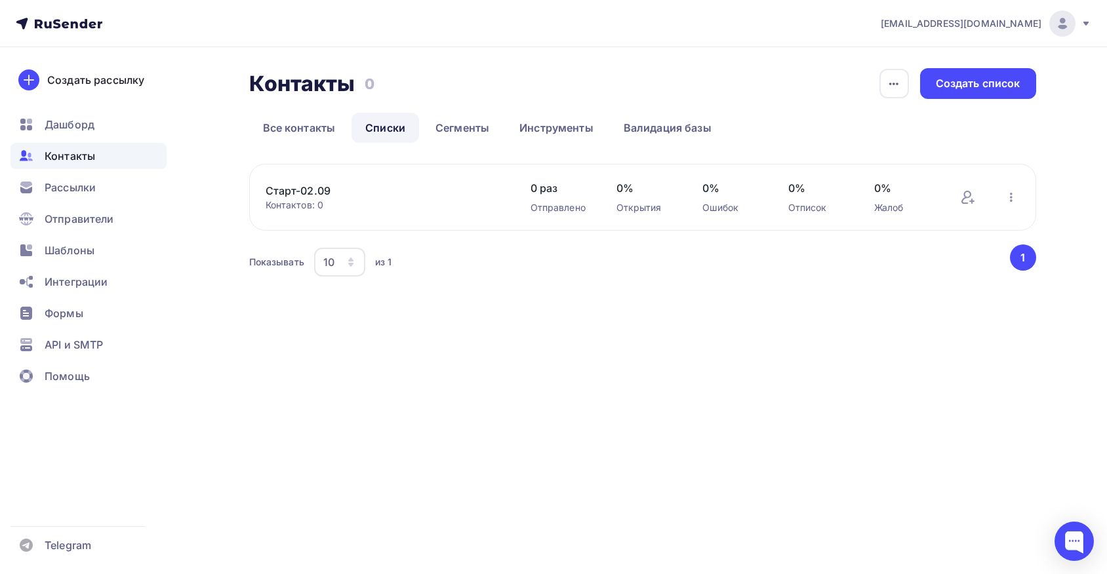
click at [347, 265] on icon "button" at bounding box center [350, 262] width 10 height 10
click at [392, 182] on div "Старт-02.09 Контактов: 0 Добавить контакты Переименовать список Скачать список …" at bounding box center [642, 197] width 787 height 67
click at [316, 133] on link "Все контакты" at bounding box center [299, 128] width 100 height 30
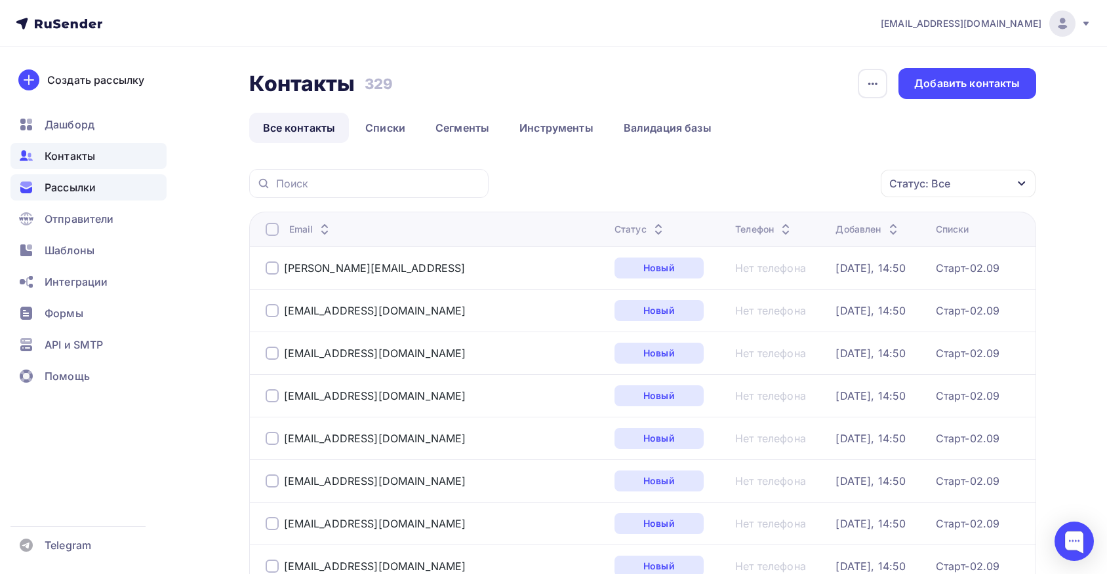
click at [80, 191] on span "Рассылки" at bounding box center [70, 188] width 51 height 16
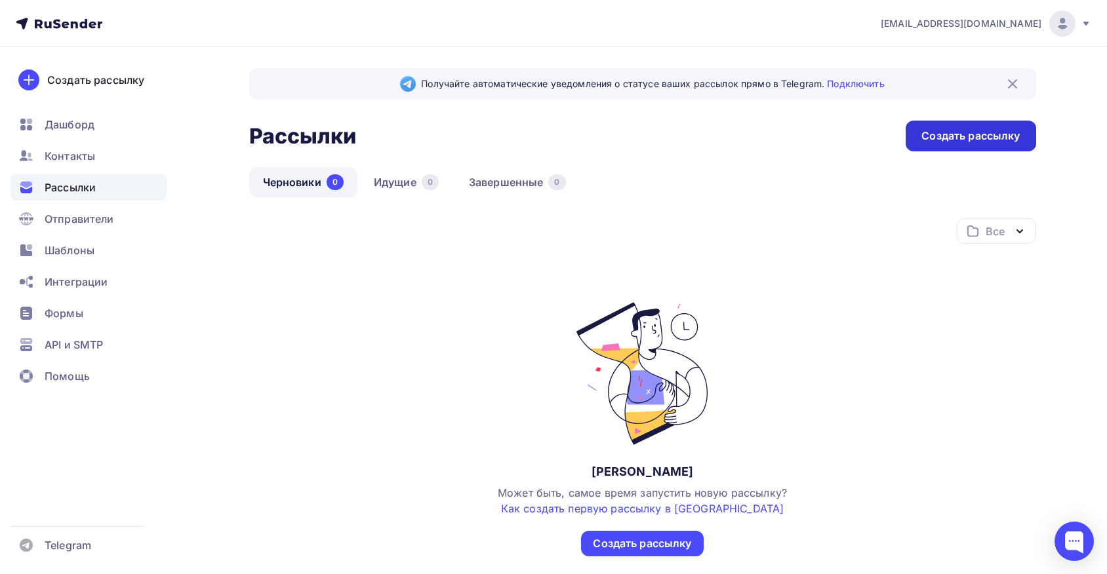
click at [958, 143] on div "Создать рассылку" at bounding box center [970, 135] width 98 height 15
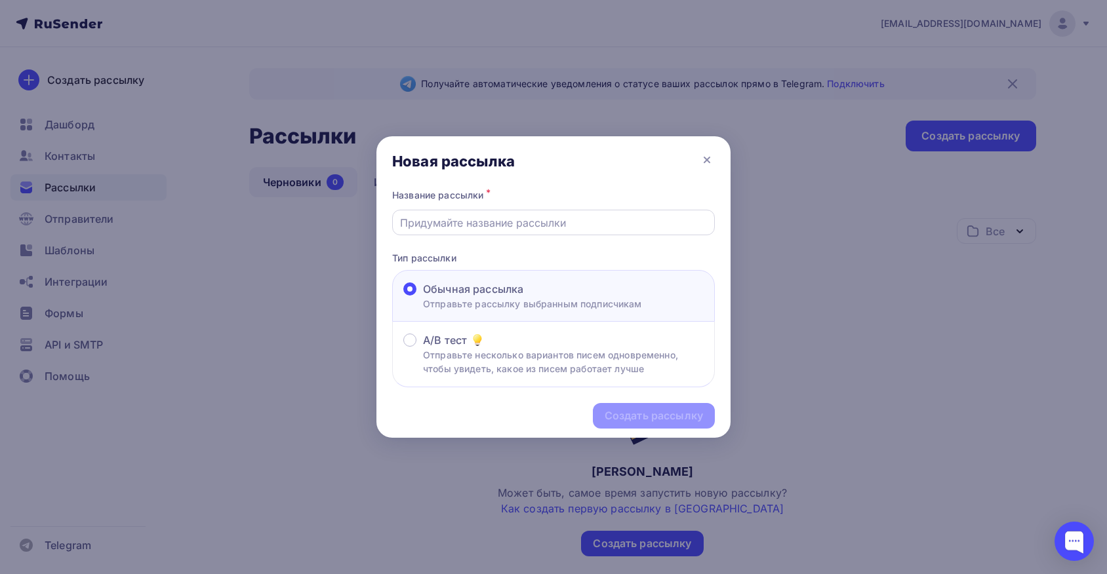
click at [532, 226] on input "text" at bounding box center [553, 223] width 307 height 16
type input "П"
type input "Опрос №1"
click at [663, 422] on div "Создать рассылку" at bounding box center [653, 415] width 98 height 15
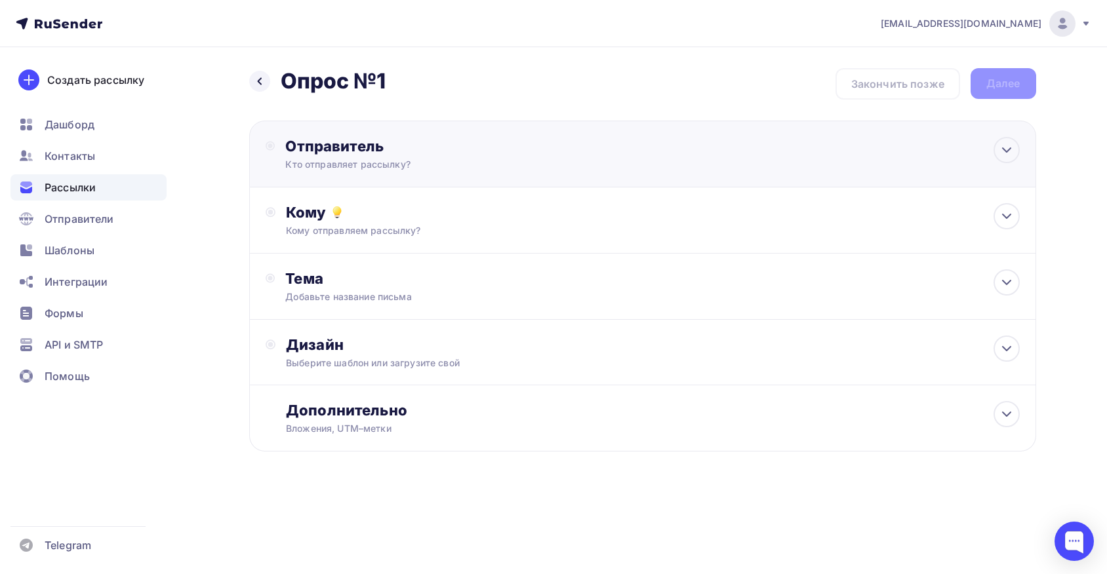
click at [597, 147] on div "Отправитель Кто отправляет рассылку? Email * [EMAIL_ADDRESS][DOMAIN_NAME] [EMAI…" at bounding box center [642, 154] width 787 height 67
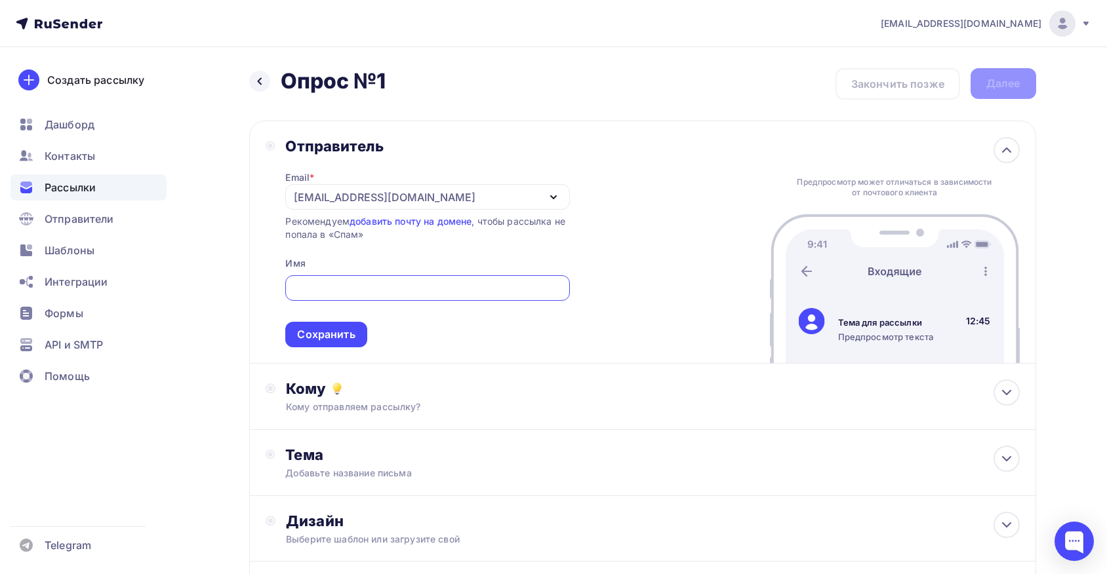
click at [524, 199] on div "[EMAIL_ADDRESS][DOMAIN_NAME]" at bounding box center [427, 197] width 284 height 26
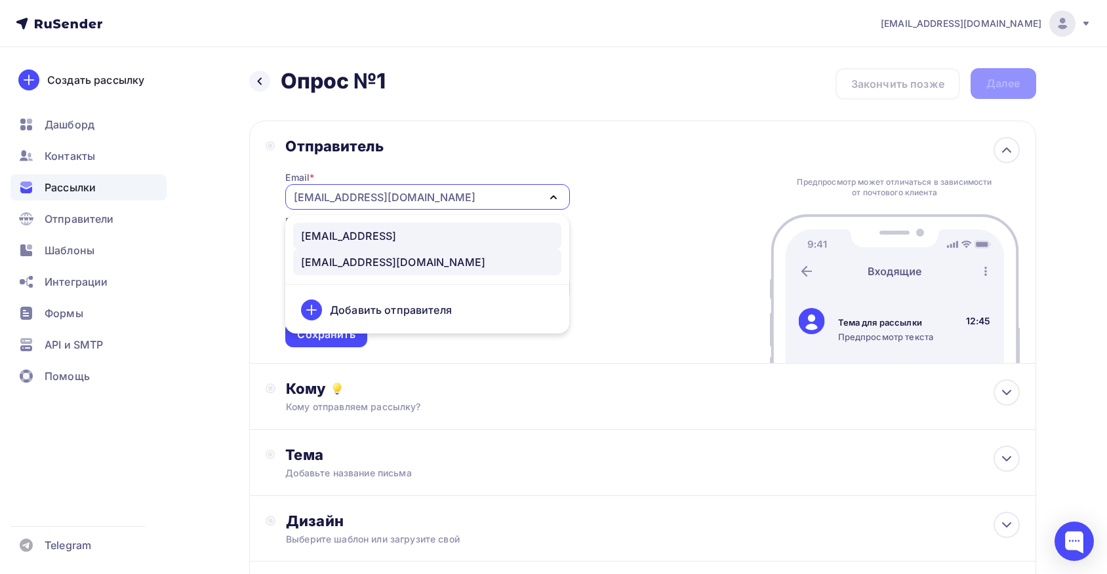
click at [391, 239] on div "[EMAIL_ADDRESS]" at bounding box center [348, 236] width 95 height 16
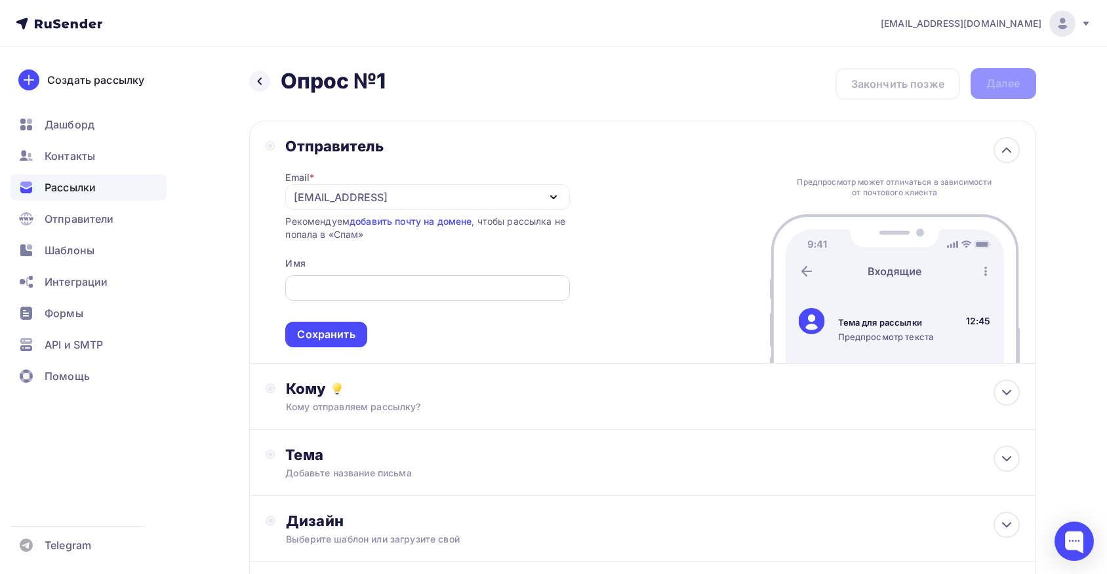
click at [383, 298] on div at bounding box center [427, 288] width 284 height 26
click at [383, 292] on input "text" at bounding box center [427, 289] width 269 height 16
click at [350, 341] on div "Сохранить" at bounding box center [326, 334] width 58 height 15
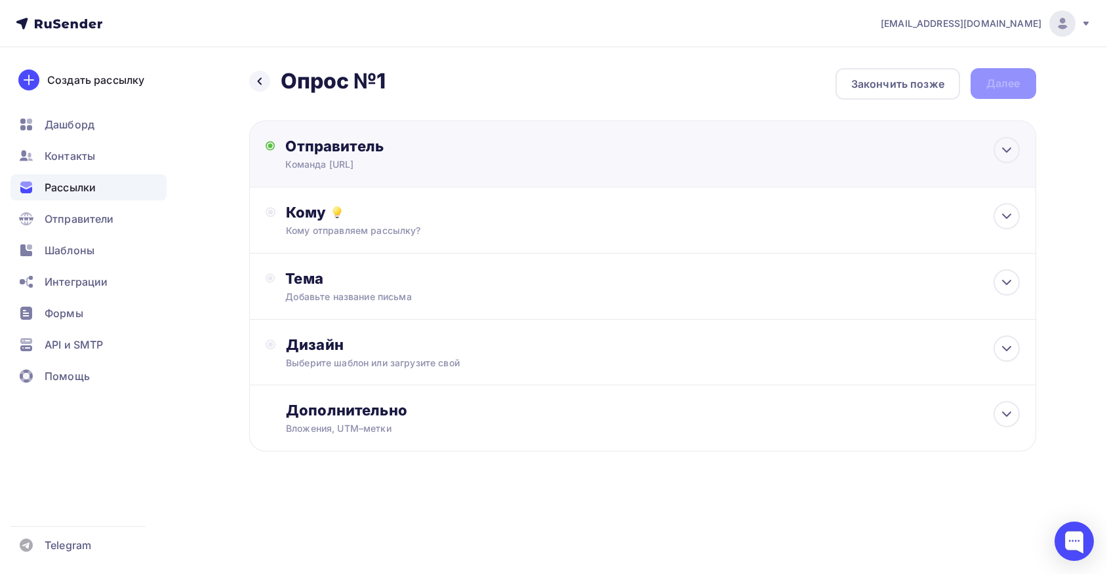
click at [500, 165] on div "Команда [URL]" at bounding box center [413, 164] width 256 height 13
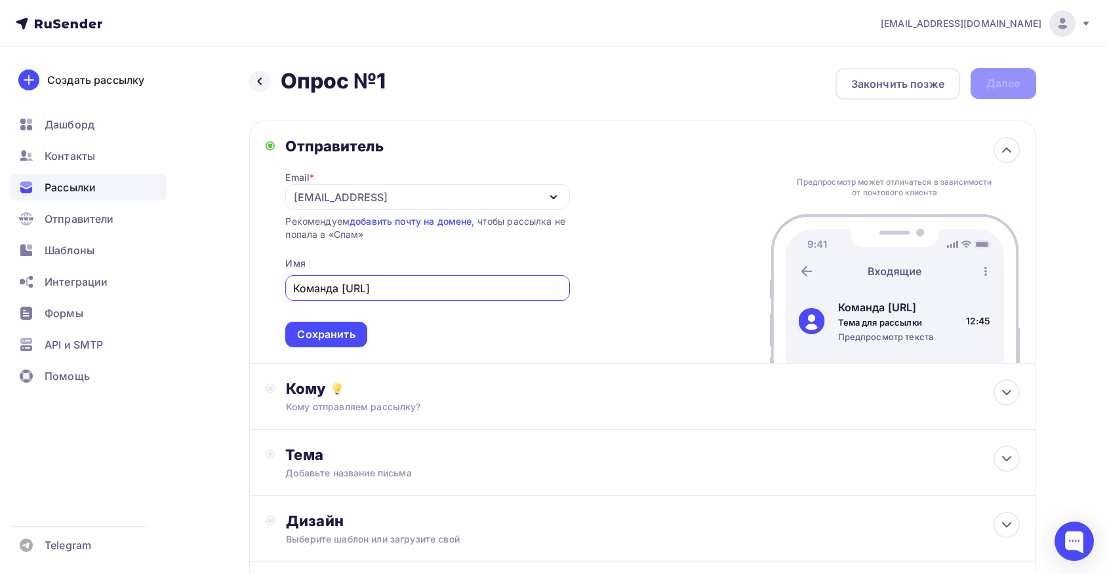
drag, startPoint x: 336, startPoint y: 290, endPoint x: 286, endPoint y: 289, distance: 50.5
click at [286, 289] on div "Команда [URL]" at bounding box center [427, 288] width 284 height 26
type input "Нейросеть [URL]"
click at [334, 334] on div "Сохранить" at bounding box center [326, 334] width 58 height 15
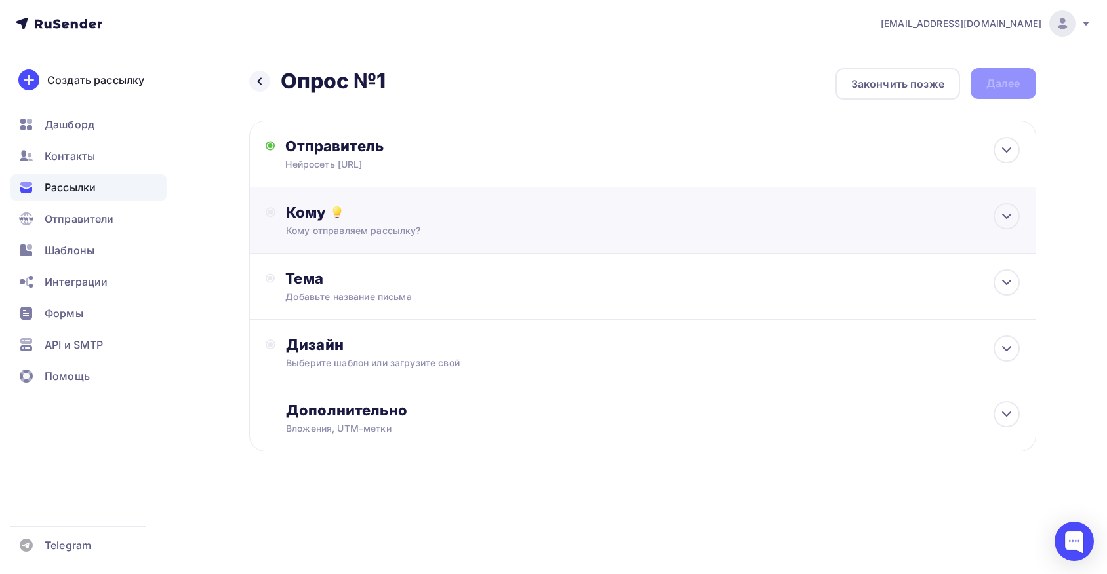
click at [585, 224] on div "Кому Кому отправляем рассылку? Списки получателей Выберите список Все списки id…" at bounding box center [652, 220] width 733 height 34
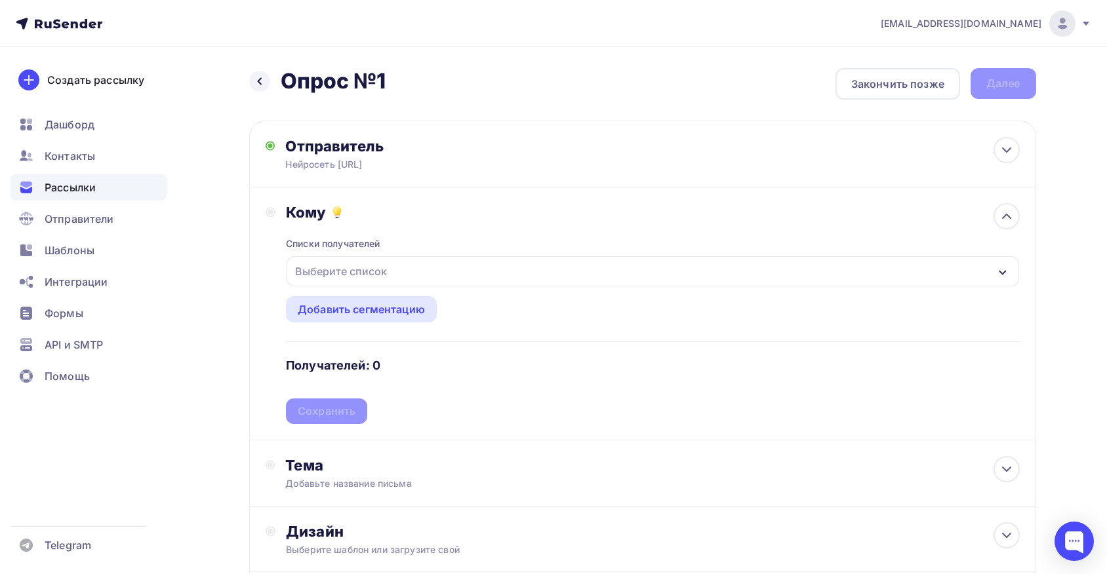
click at [573, 264] on div "Выберите список" at bounding box center [652, 271] width 732 height 30
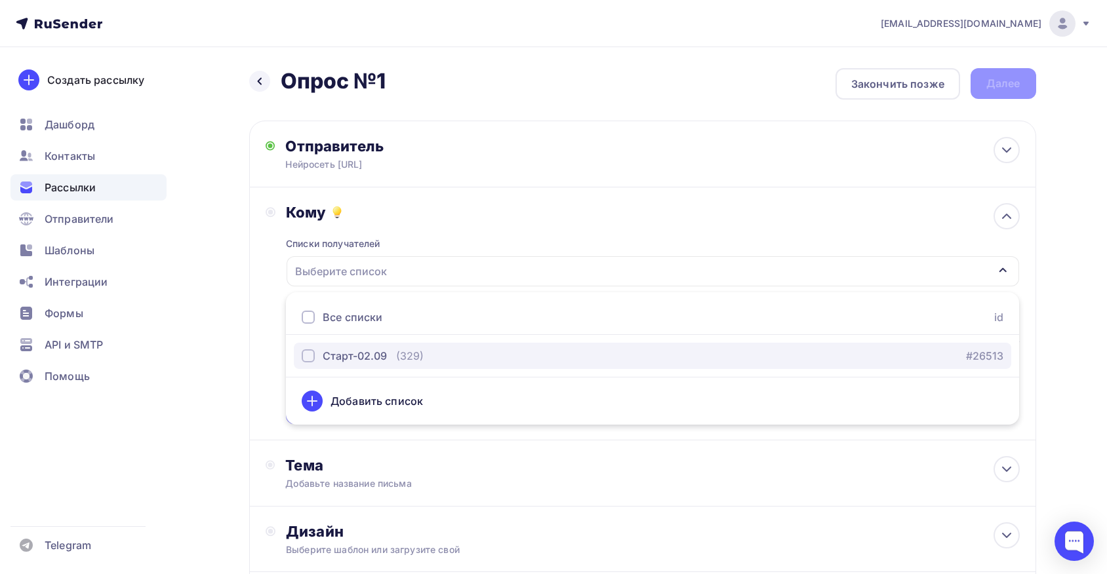
click at [365, 359] on div "Старт-02.09" at bounding box center [355, 356] width 64 height 16
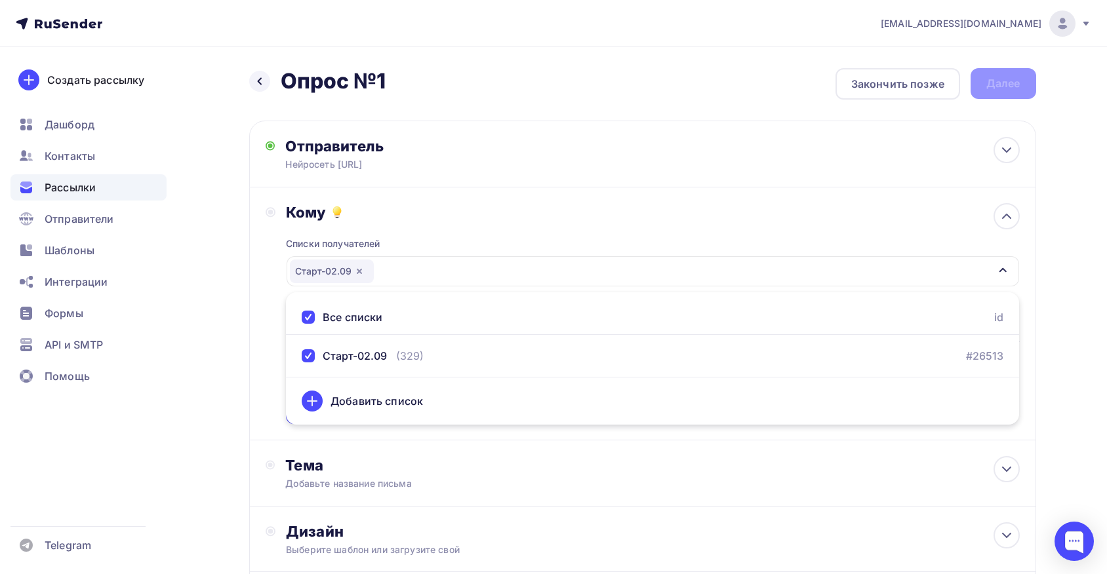
click at [1077, 296] on div "Назад Опрос №1 Опрос №1 Закончить позже Далее Отправитель Нейросеть [URL] Email…" at bounding box center [553, 385] width 1074 height 676
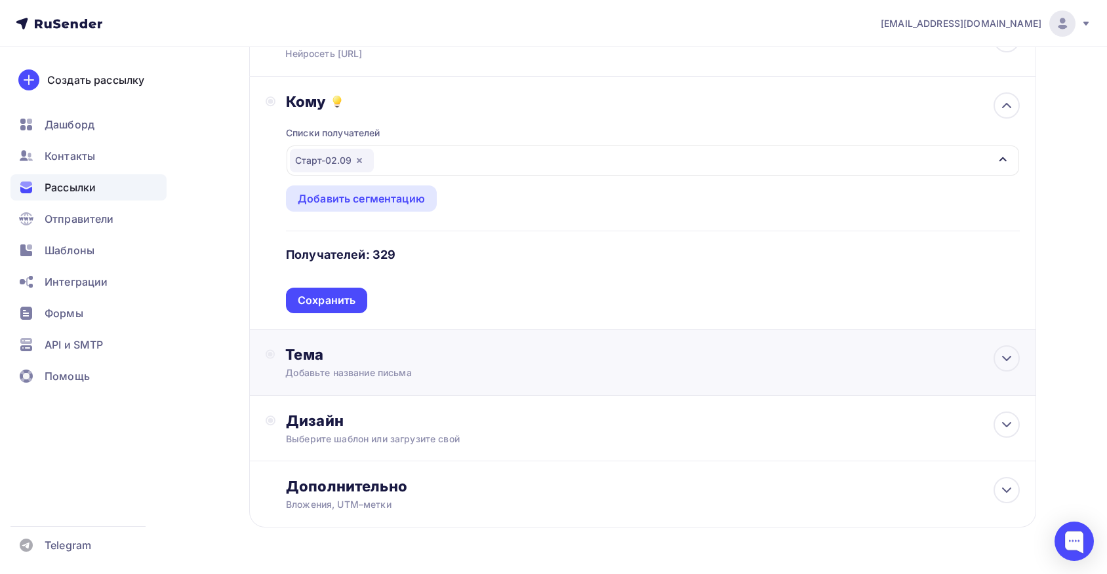
scroll to position [111, 0]
click at [337, 300] on div "Сохранить" at bounding box center [327, 299] width 58 height 15
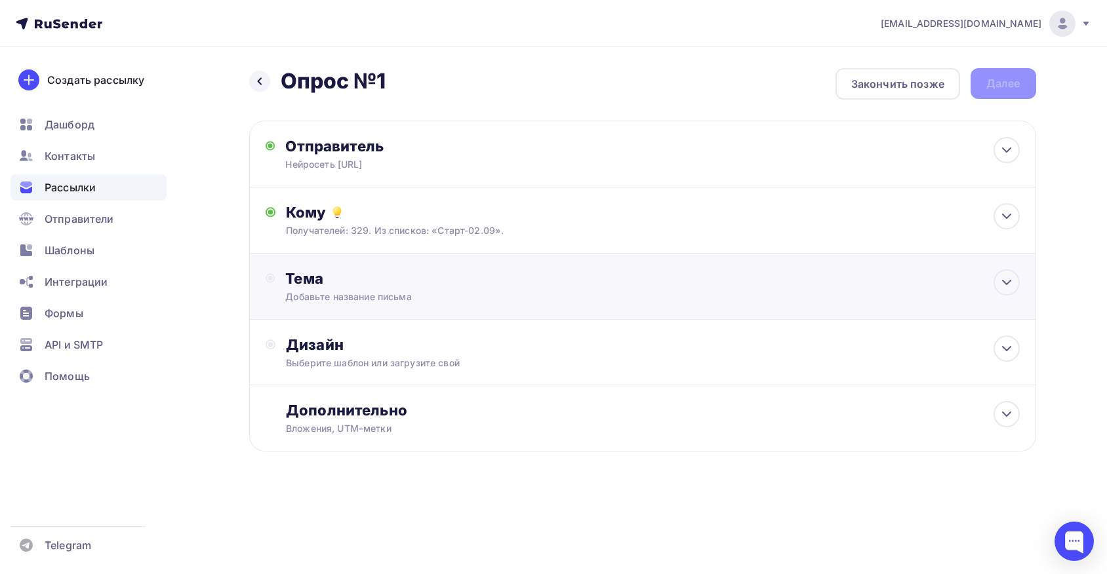
scroll to position [0, 0]
click at [684, 276] on div "Тема Добавьте название письма Тема * Рекомендуем использовать не более 150 симв…" at bounding box center [642, 287] width 787 height 66
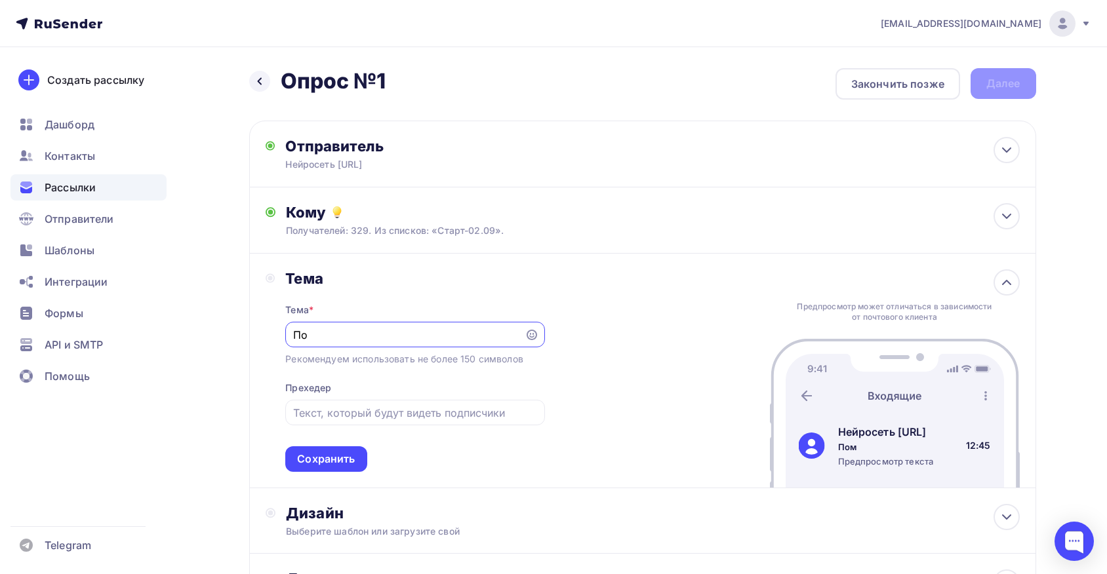
type input "П"
type input "[PERSON_NAME]"
click at [370, 415] on input "text" at bounding box center [415, 413] width 244 height 16
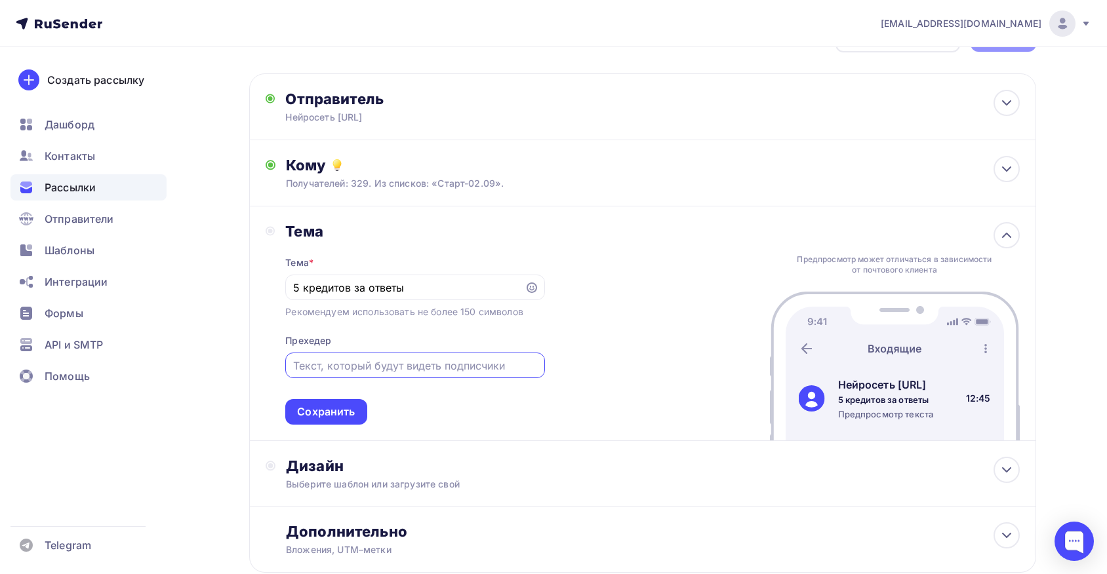
scroll to position [54, 0]
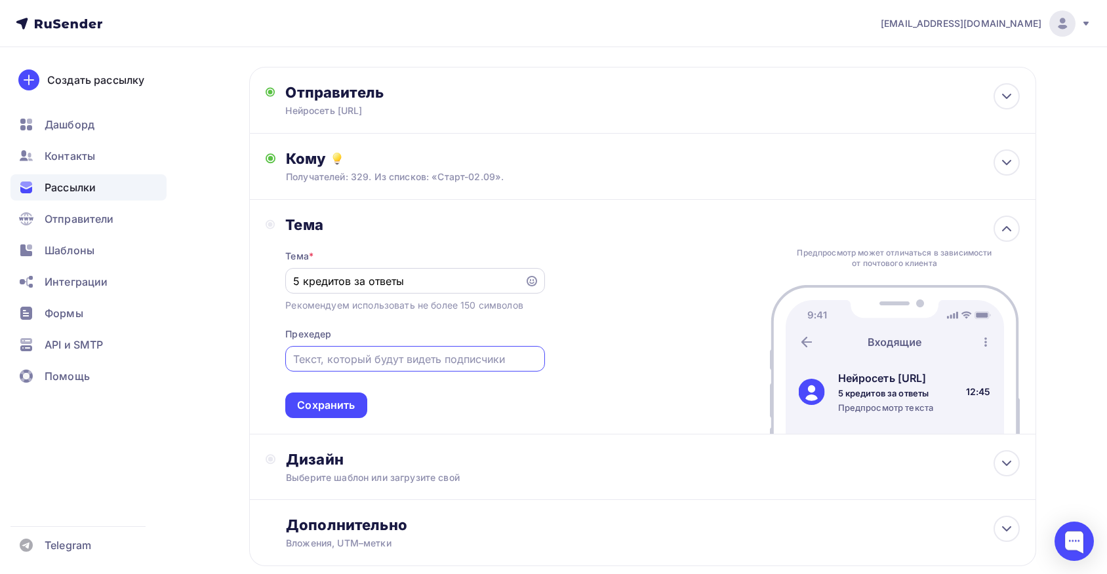
click at [350, 284] on input "5 кредитов за ответы" at bounding box center [405, 281] width 224 height 16
drag, startPoint x: 350, startPoint y: 284, endPoint x: 471, endPoint y: 275, distance: 121.0
click at [471, 275] on input "5 кредитов на [PERSON_NAME] за ответы" at bounding box center [405, 281] width 224 height 16
click at [368, 278] on input "5 кредитов на [PERSON_NAME] за ответы" at bounding box center [405, 281] width 224 height 16
click at [371, 281] on input "5 кредитов на [PERSON_NAME] за ответы" at bounding box center [405, 281] width 224 height 16
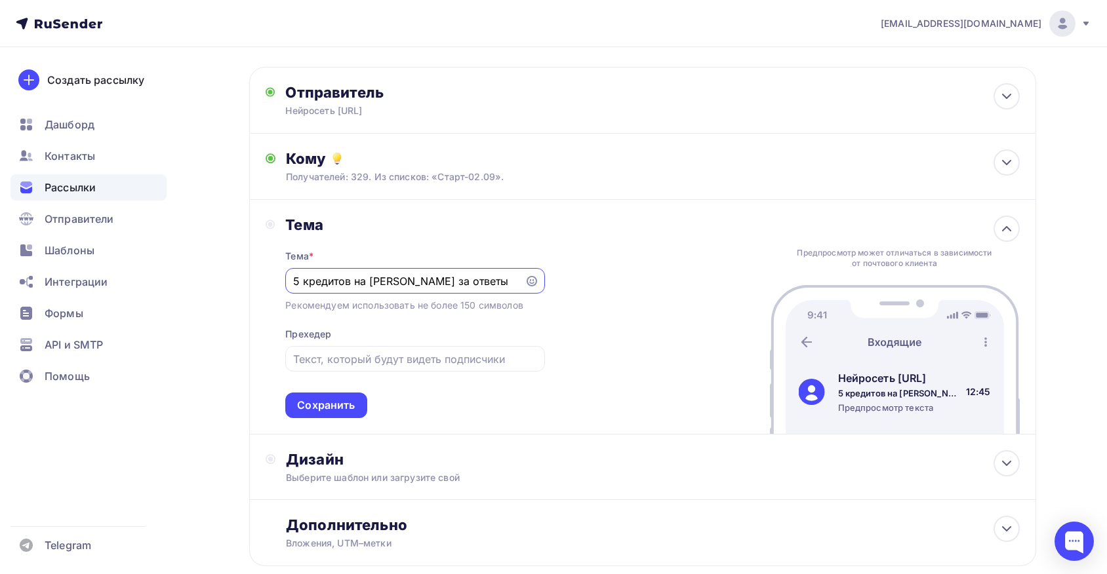
click at [374, 282] on input "5 кредитов на [PERSON_NAME] за ответы" at bounding box center [405, 281] width 224 height 16
click at [395, 281] on input "5 кредитов на [PERSON_NAME] за ответы" at bounding box center [405, 281] width 224 height 16
click at [458, 282] on input "5 кредитов на баласн за ответы" at bounding box center [405, 281] width 224 height 16
click at [403, 285] on input "5 кредитов на баласн за ответы" at bounding box center [405, 281] width 224 height 16
type input "5 кредитов на баланс за ответы"
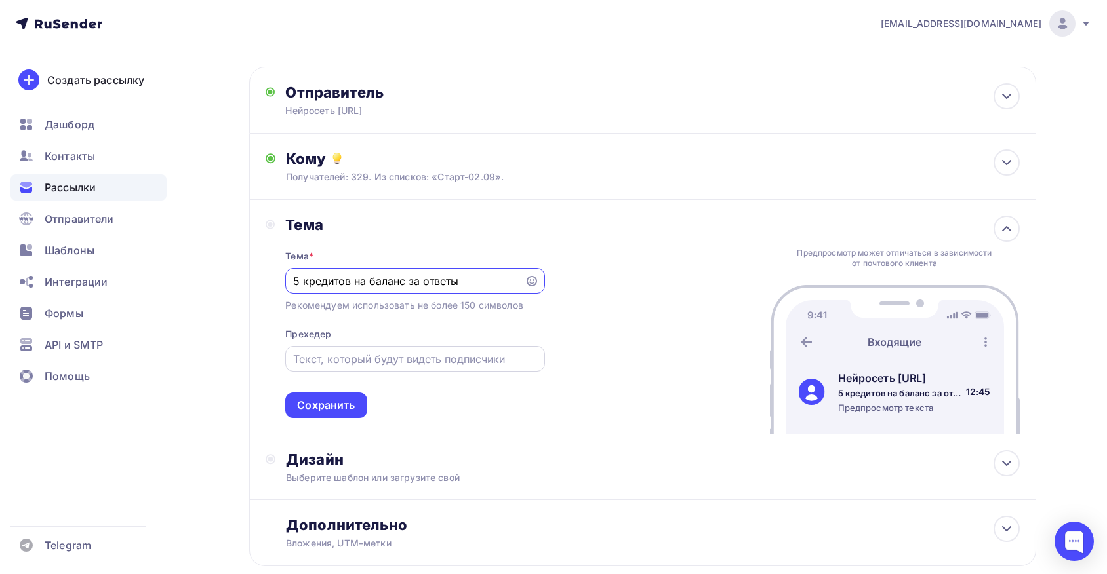
click at [372, 367] on input "text" at bounding box center [415, 359] width 244 height 16
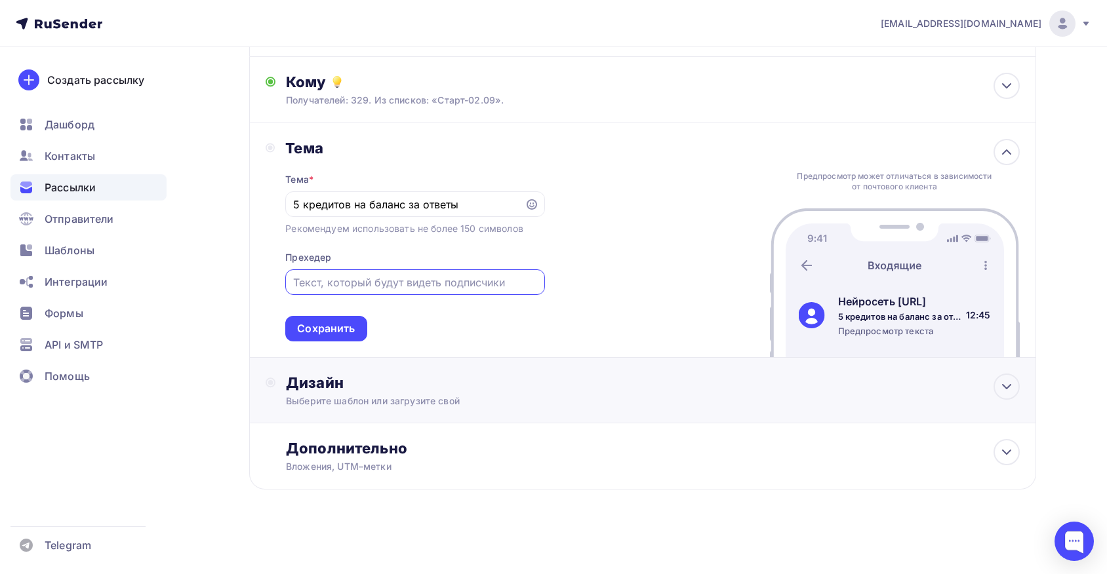
scroll to position [134, 0]
click at [511, 406] on div "Выберите шаблон или загрузите свой" at bounding box center [616, 401] width 660 height 13
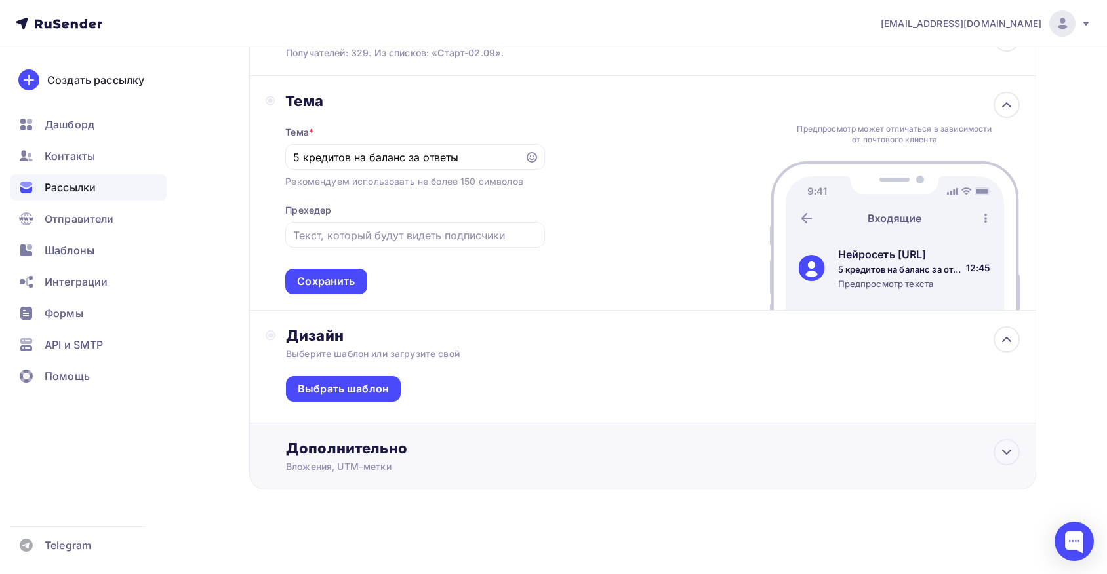
click at [500, 469] on div "Вложения, UTM–метки" at bounding box center [616, 466] width 660 height 13
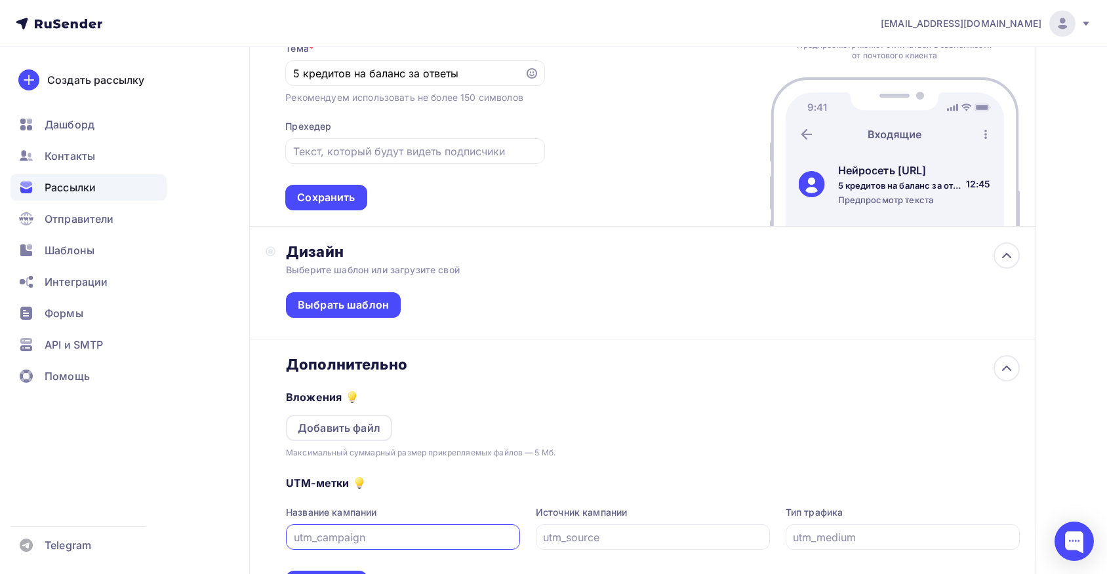
scroll to position [262, 0]
click at [377, 311] on div "Выбрать шаблон" at bounding box center [343, 304] width 91 height 15
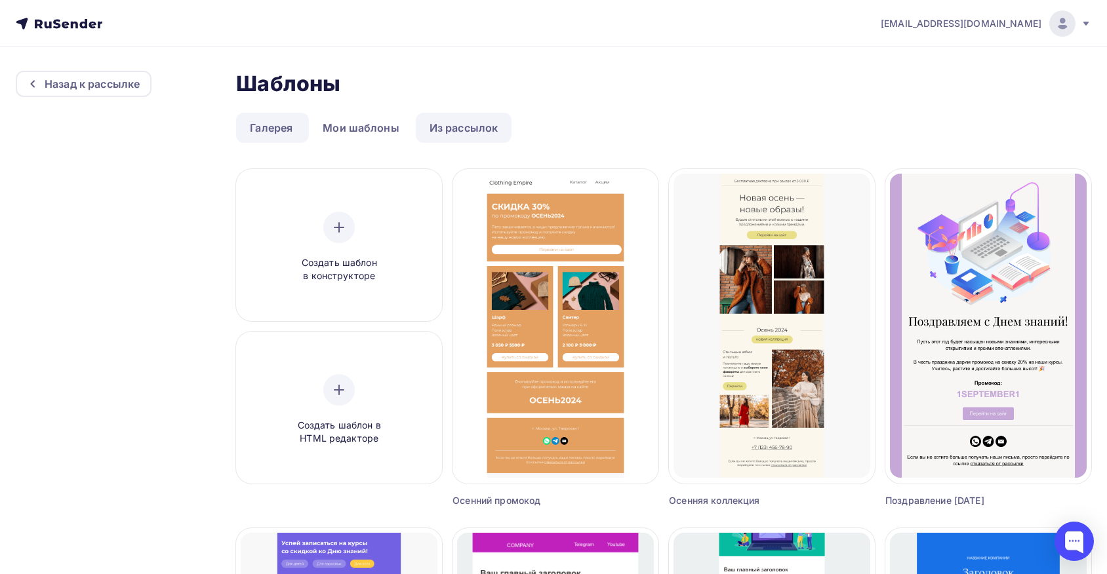
click at [460, 128] on link "Из рассылок" at bounding box center [464, 128] width 96 height 30
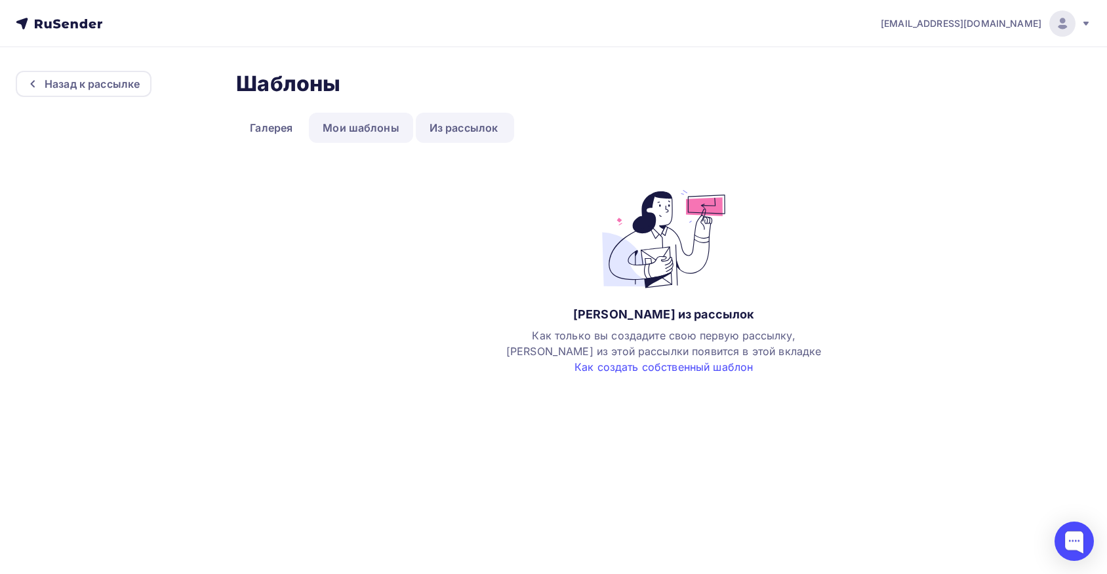
click at [380, 130] on link "Мои шаблоны" at bounding box center [361, 128] width 104 height 30
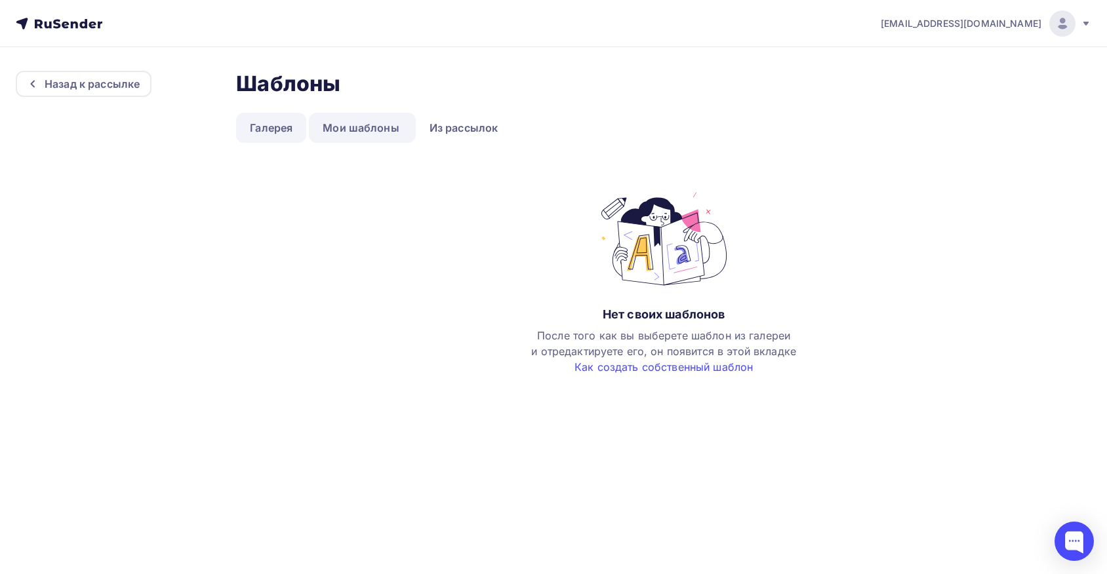
click at [280, 123] on link "Галерея" at bounding box center [271, 128] width 70 height 30
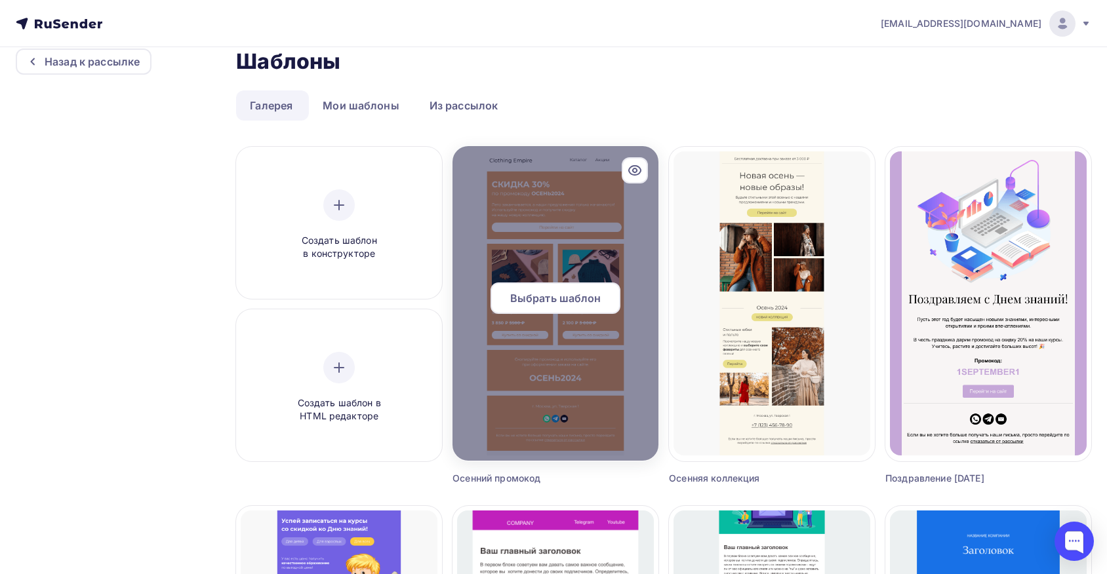
scroll to position [75, 0]
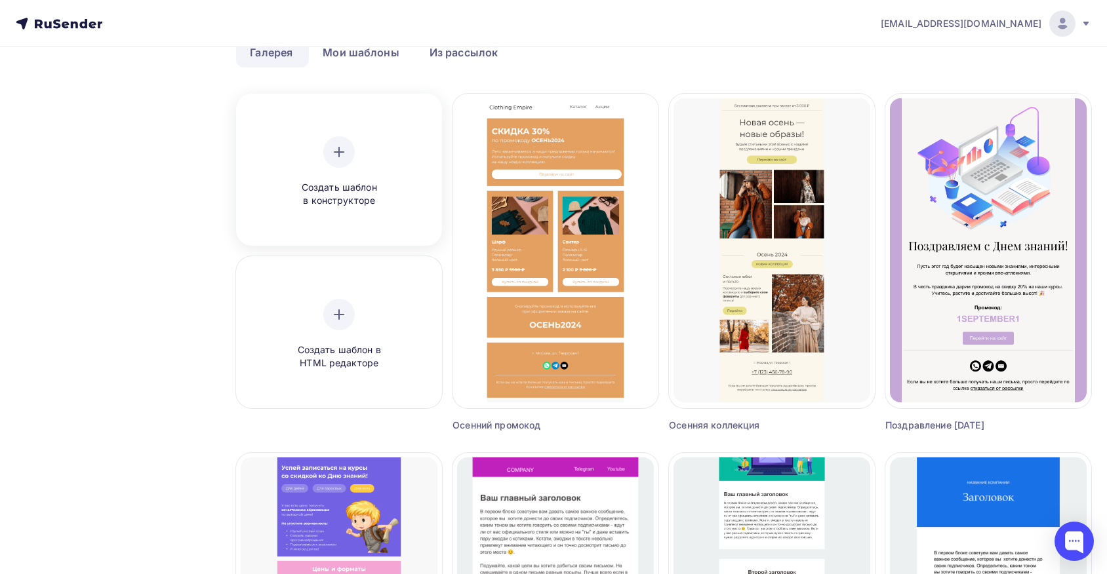
click at [336, 176] on div "Создать шаблон в конструкторе" at bounding box center [339, 171] width 125 height 71
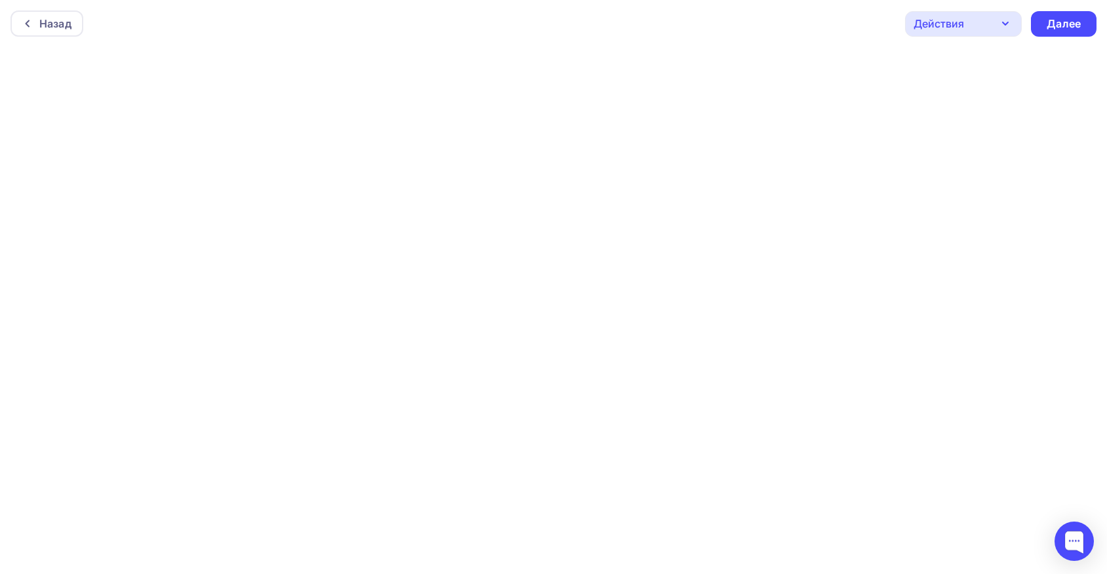
click at [1004, 15] on div "Действия" at bounding box center [963, 24] width 117 height 26
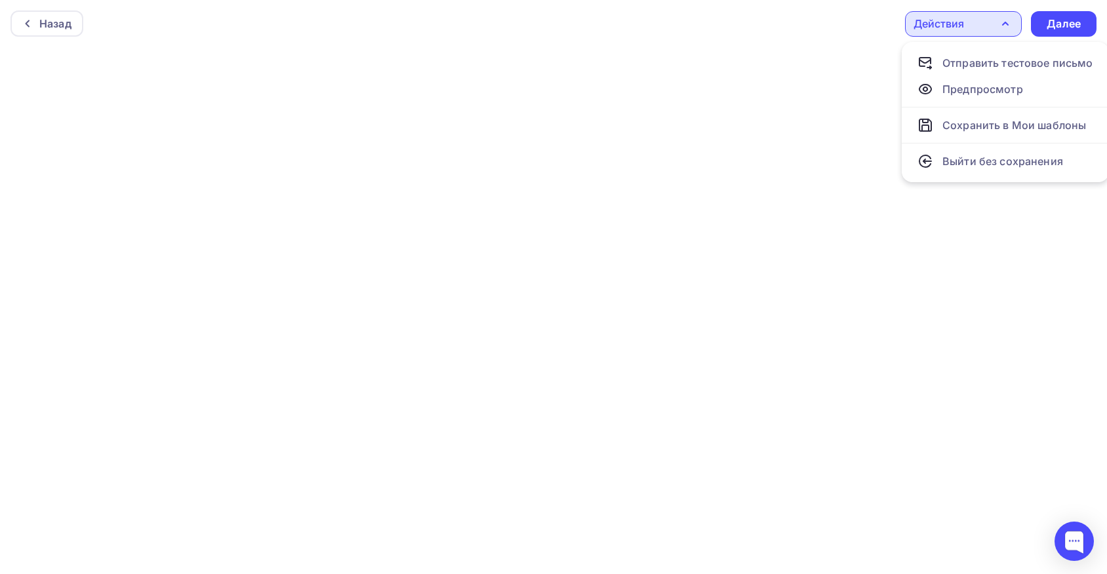
click at [1010, 16] on div "Действия" at bounding box center [963, 24] width 117 height 26
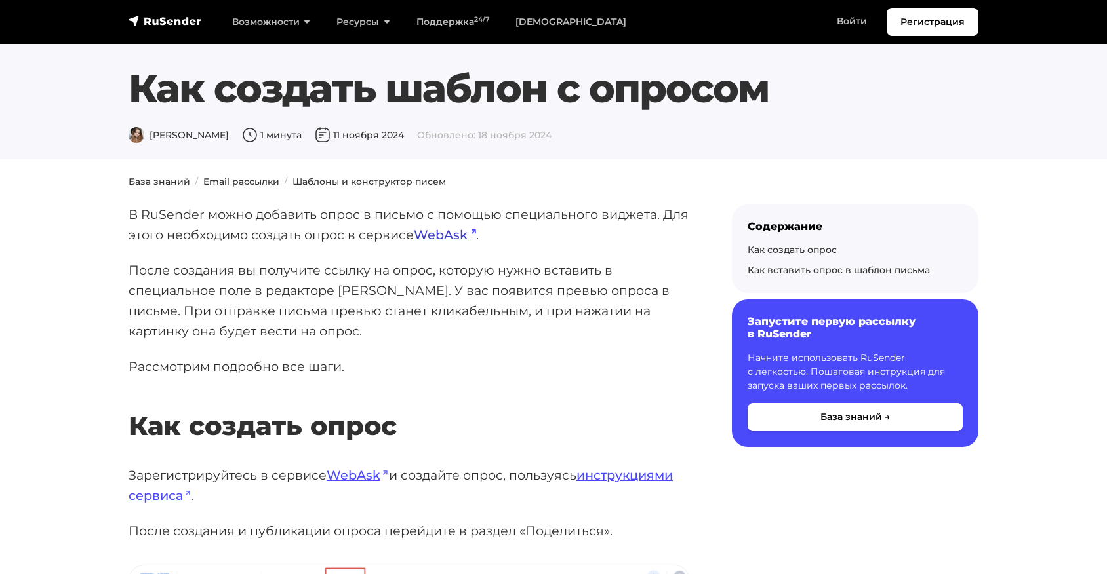
click at [451, 237] on link "WebAsk" at bounding box center [445, 235] width 62 height 16
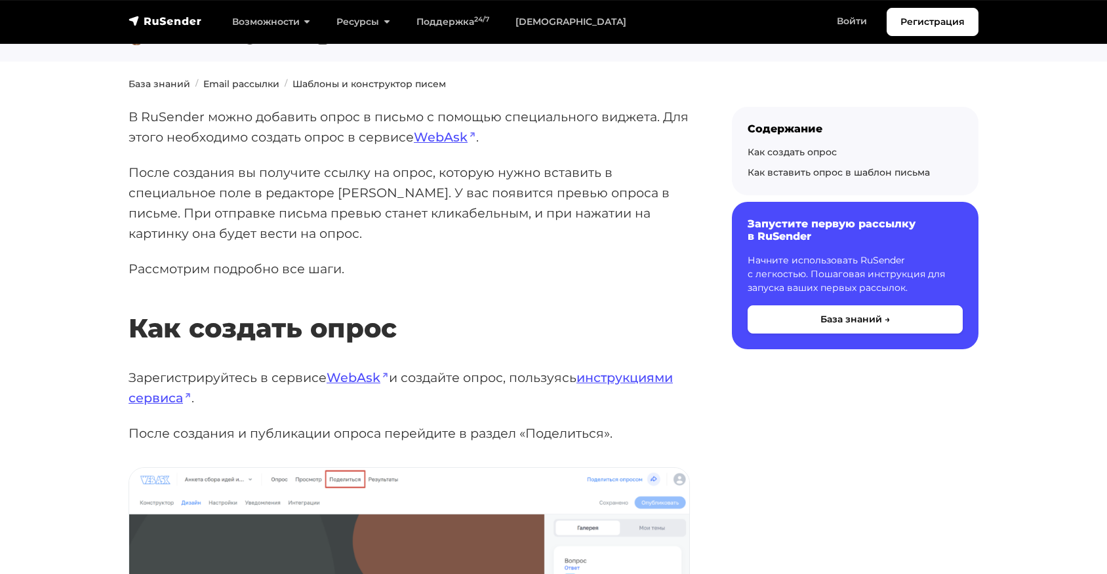
scroll to position [281, 0]
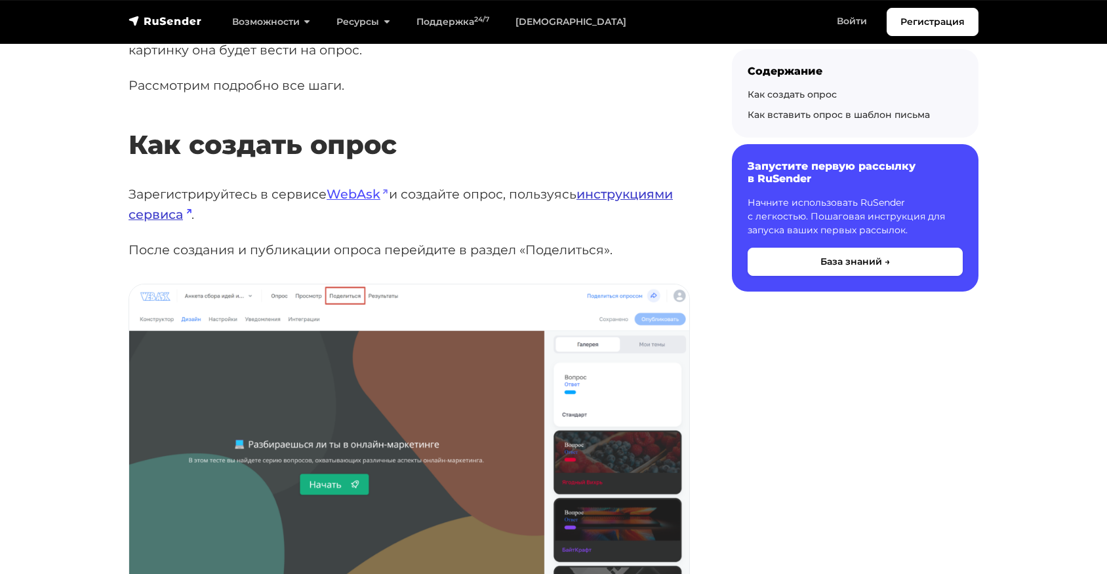
click at [629, 192] on link "инструкциями сервиса" at bounding box center [400, 204] width 544 height 36
